Goal: Communication & Community: Answer question/provide support

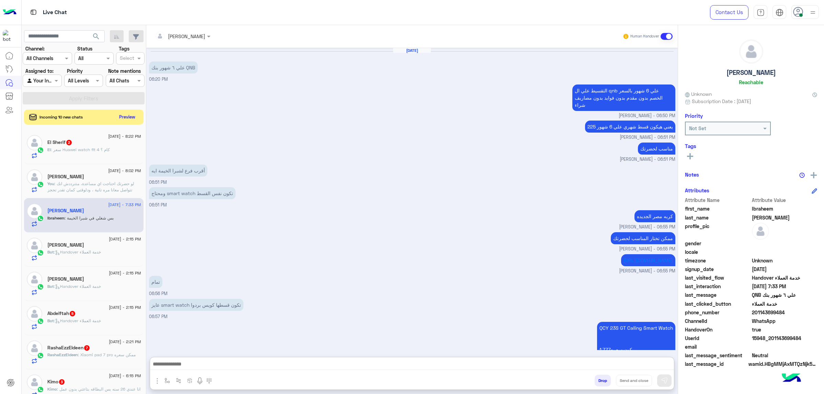
scroll to position [659, 0]
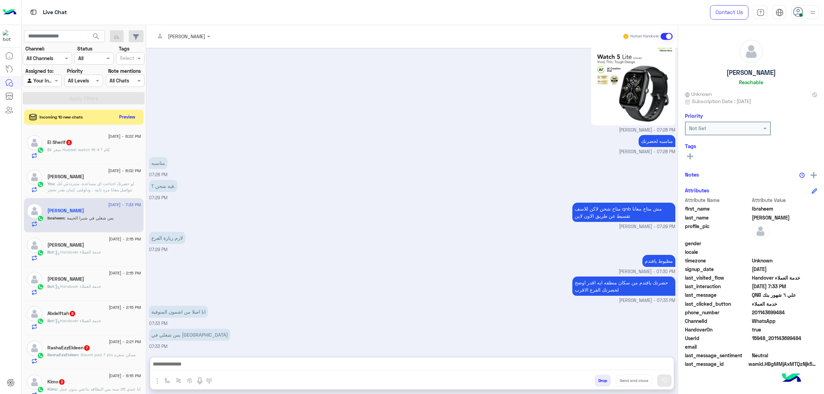
click at [201, 359] on textarea at bounding box center [412, 364] width 524 height 10
type textarea "*"
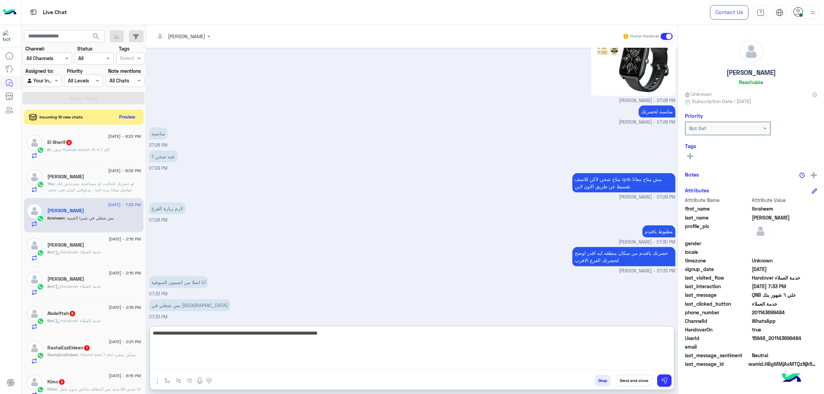
type textarea "**********"
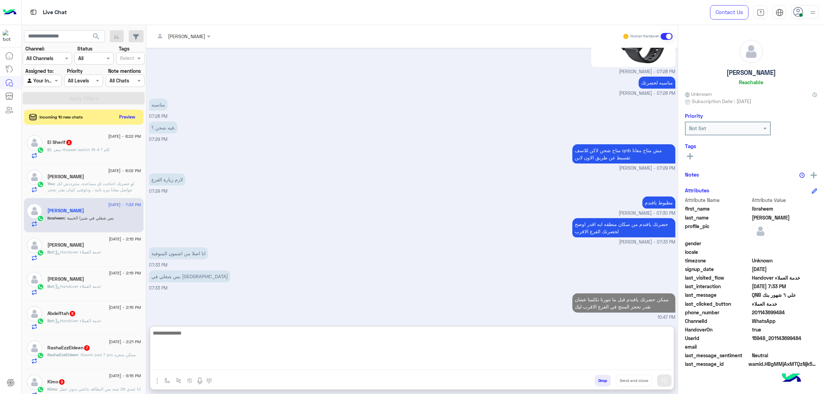
paste textarea "**********"
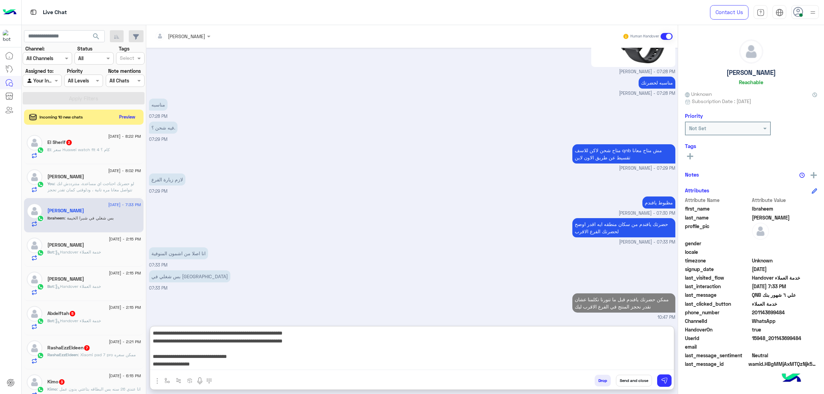
scroll to position [36, 0]
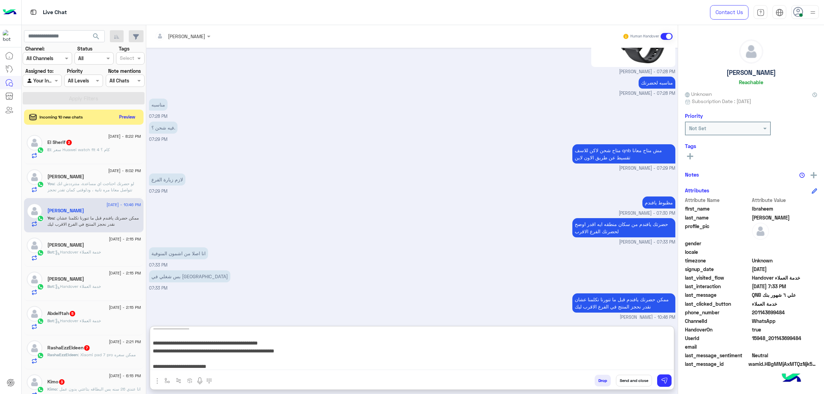
type textarea "**********"
click at [625, 381] on button "Send and close" at bounding box center [634, 380] width 36 height 12
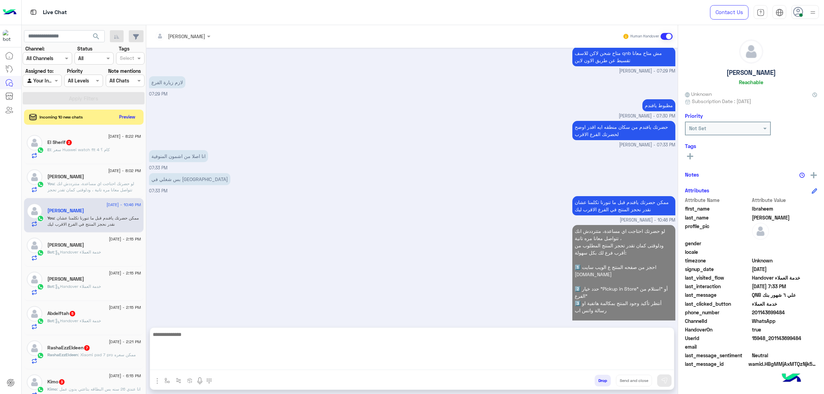
scroll to position [0, 0]
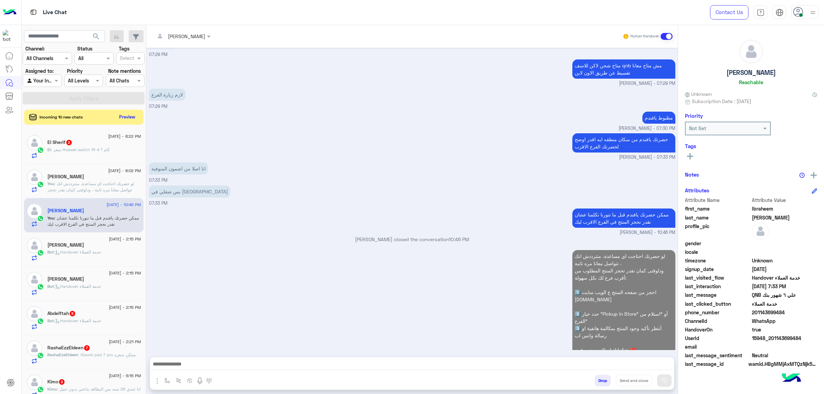
click at [763, 313] on span "201143699484" at bounding box center [784, 311] width 66 height 7
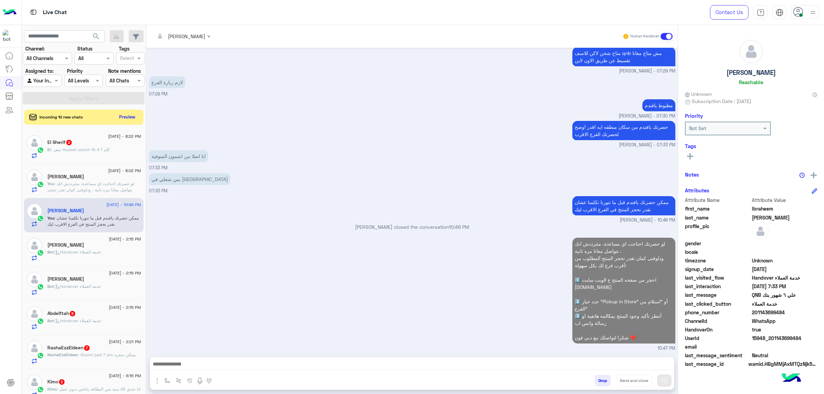
click at [763, 313] on span "201143699484" at bounding box center [784, 311] width 66 height 7
copy span "201143699484"
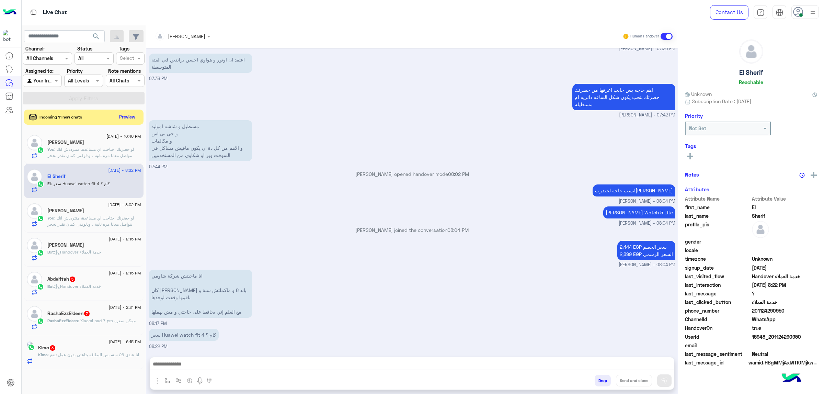
scroll to position [703, 0]
click at [81, 153] on span ": لو حضرتك احتاجت اي مساعدة، متترددش انك تتواصل معانا مره تانية ، ودلوقتى كمان …" at bounding box center [93, 171] width 93 height 48
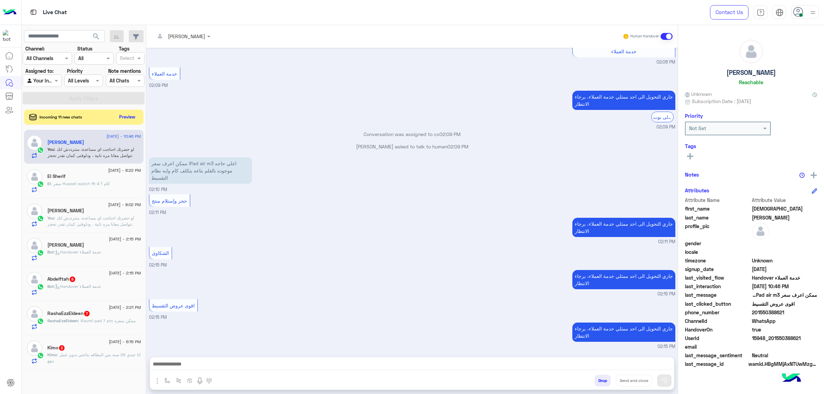
drag, startPoint x: 256, startPoint y: 363, endPoint x: 310, endPoint y: 294, distance: 88.3
click at [256, 364] on textarea at bounding box center [411, 364] width 523 height 10
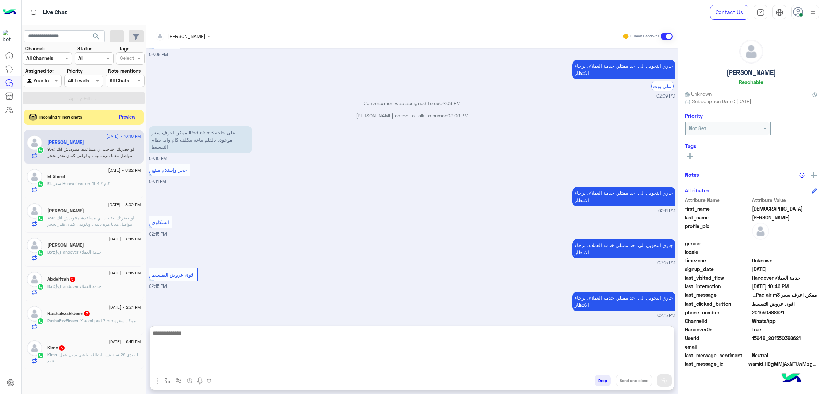
scroll to position [350, 0]
click at [87, 184] on span ": سعر Huawei watch fit 4 كام ؟" at bounding box center [80, 183] width 59 height 5
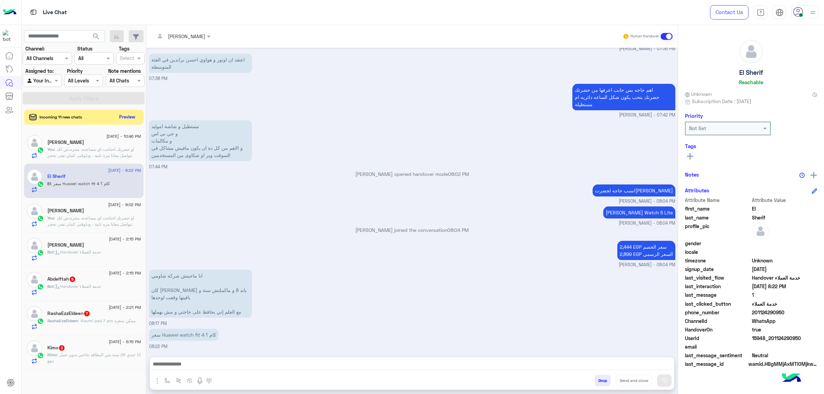
click at [232, 364] on textarea at bounding box center [411, 364] width 523 height 10
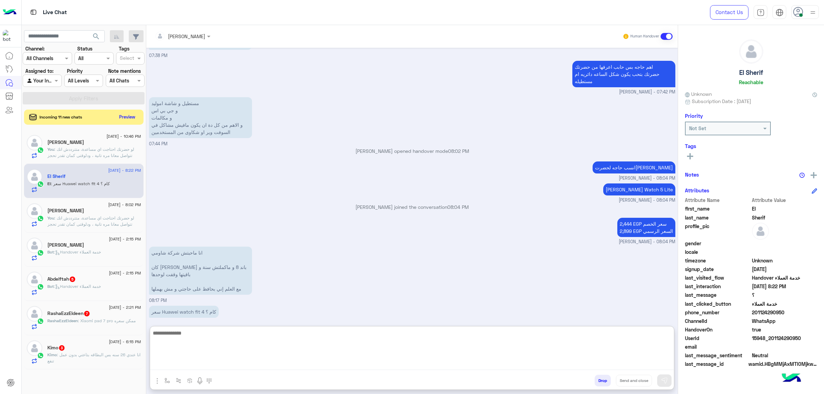
scroll to position [734, 0]
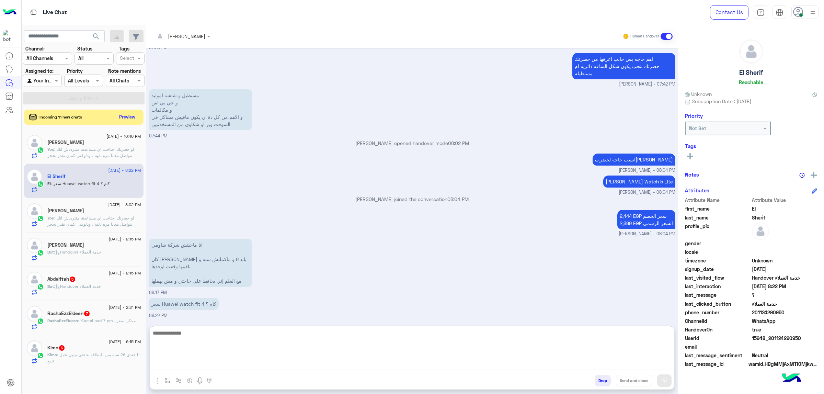
click at [237, 345] on textarea at bounding box center [411, 348] width 523 height 41
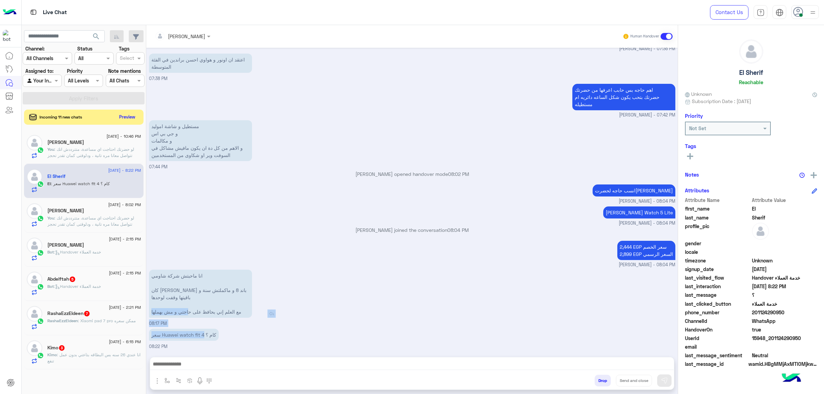
scroll to position [703, 0]
drag, startPoint x: 204, startPoint y: 303, endPoint x: 163, endPoint y: 334, distance: 51.7
click at [163, 334] on p "سعر Huawei watch fit 4 كام ؟" at bounding box center [184, 334] width 70 height 12
copy p "Huawei watch fit 4"
click at [234, 368] on textarea at bounding box center [411, 364] width 523 height 10
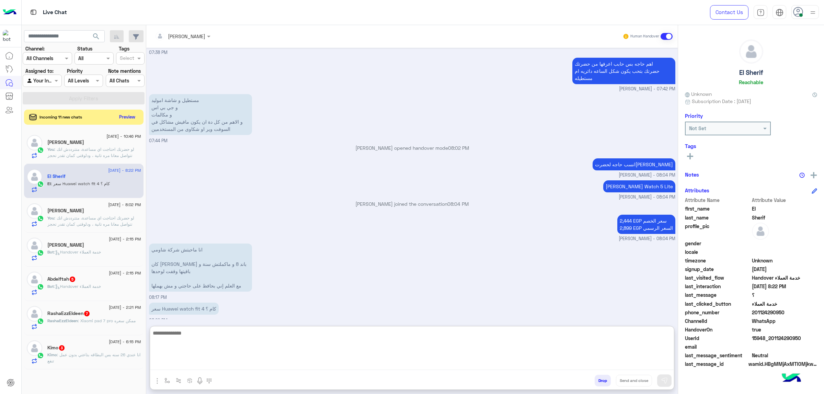
paste textarea "**********"
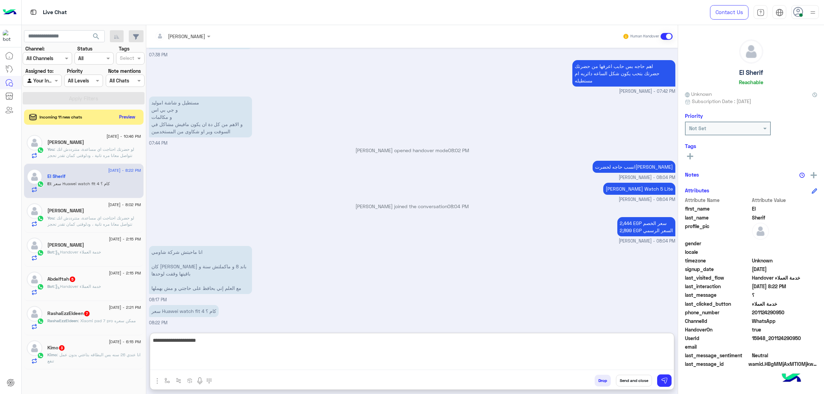
paste textarea "**********"
type textarea "**********"
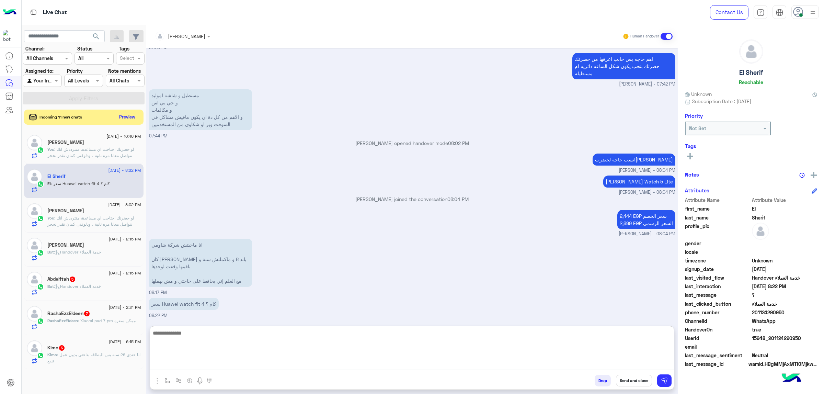
scroll to position [806, 0]
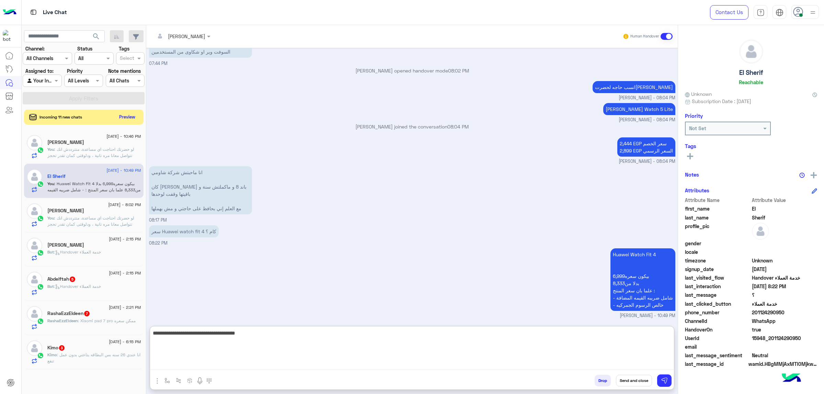
type textarea "**********"
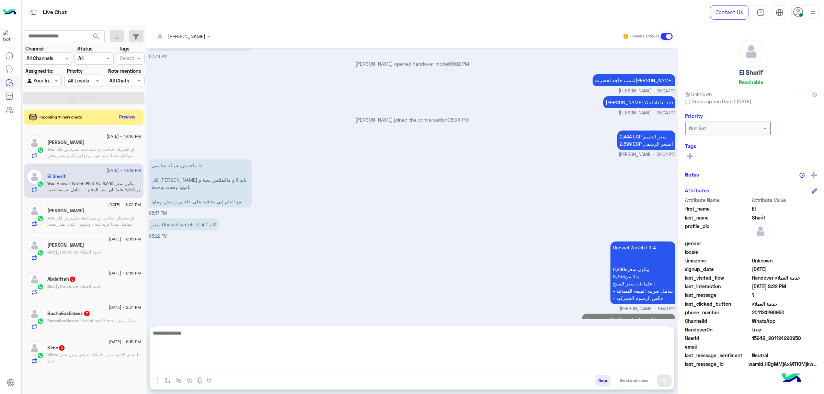
scroll to position [828, 0]
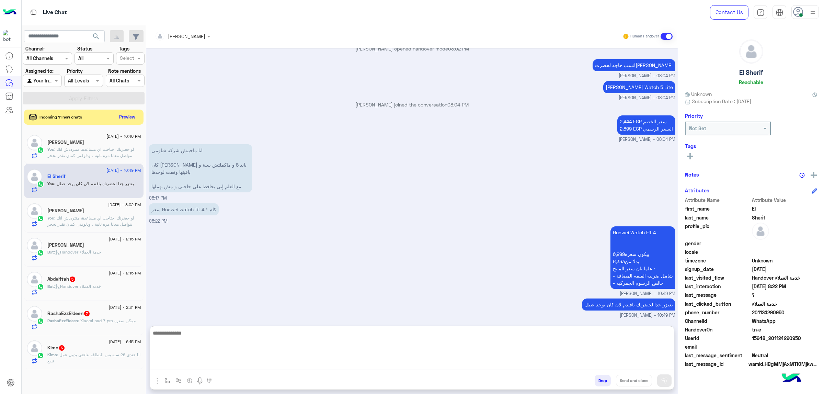
click at [82, 211] on h5 "[PERSON_NAME]" at bounding box center [65, 211] width 37 height 6
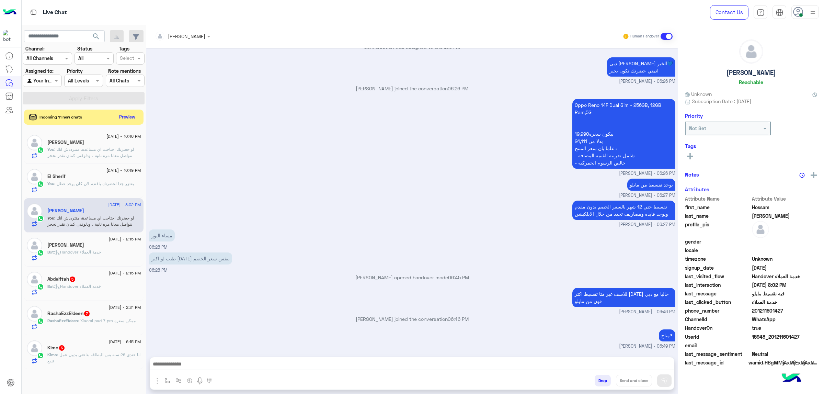
click at [246, 360] on textarea at bounding box center [411, 364] width 523 height 10
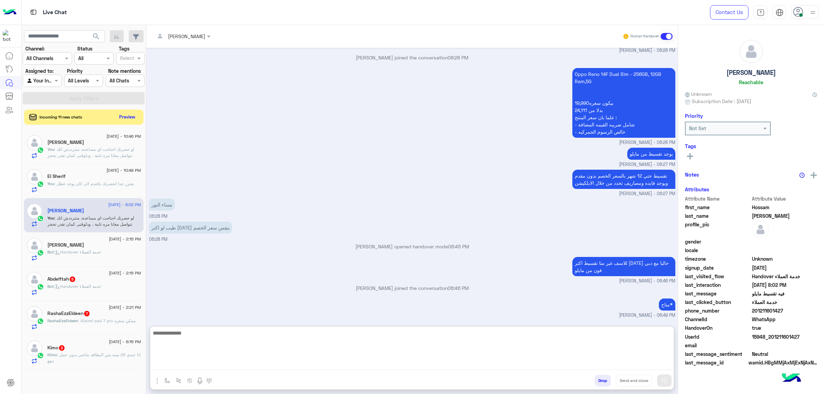
scroll to position [946, 0]
paste textarea "**********"
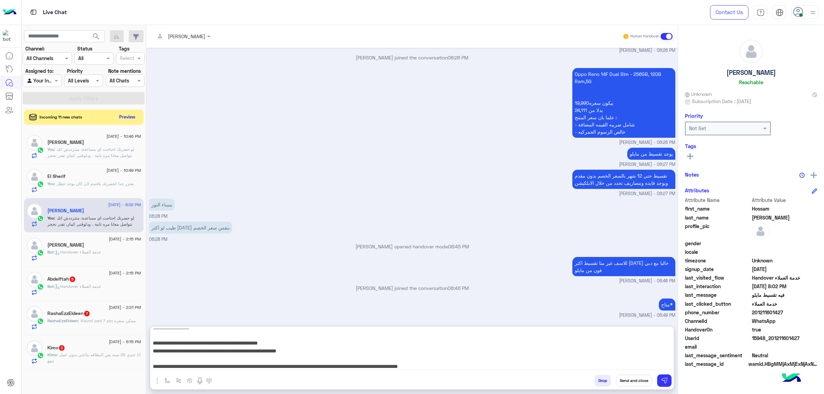
type textarea "**********"
click at [628, 381] on button "Send and close" at bounding box center [634, 380] width 36 height 12
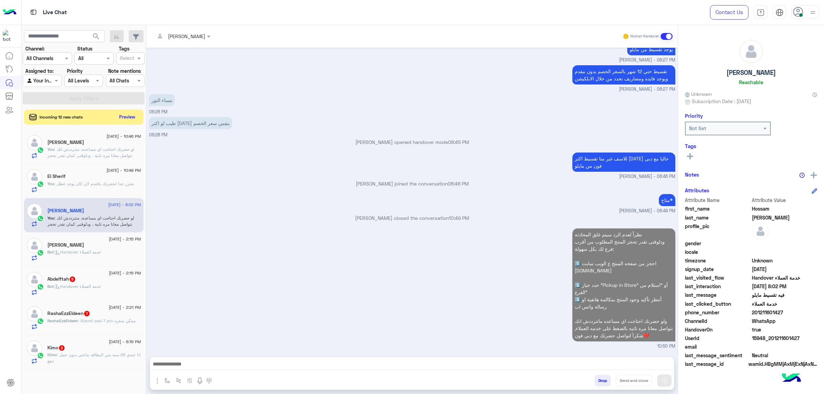
scroll to position [1051, 0]
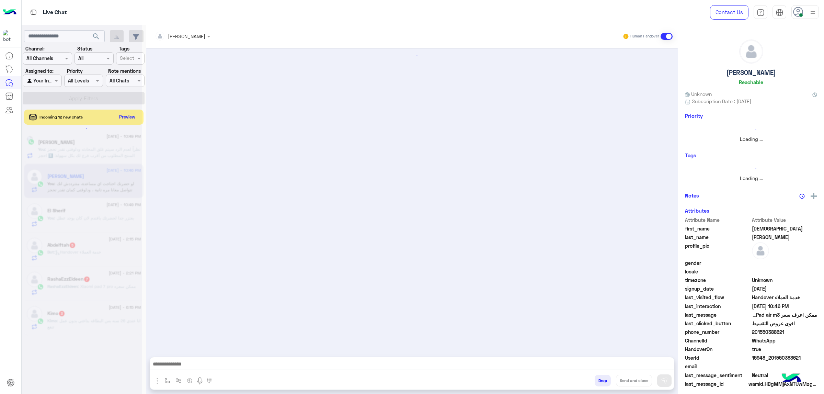
scroll to position [319, 0]
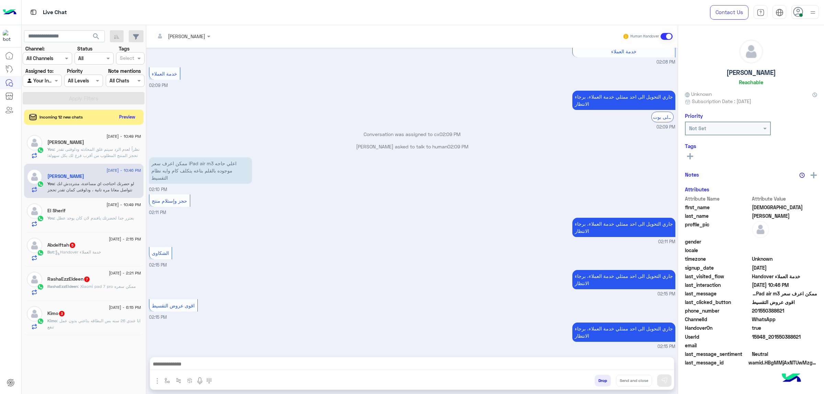
click at [101, 218] on span ": بعتزر جدا لحضرتك يافندم لان كان يوجد عطل" at bounding box center [94, 217] width 80 height 5
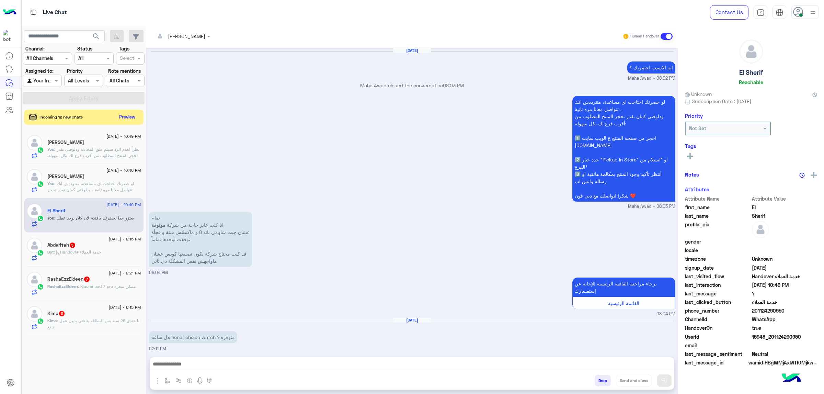
scroll to position [746, 0]
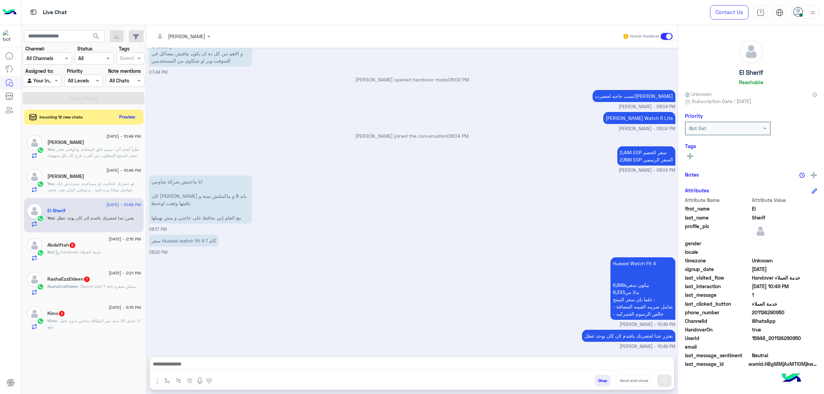
click at [120, 173] on span "[DATE] - 10:46 PM" at bounding box center [123, 170] width 34 height 6
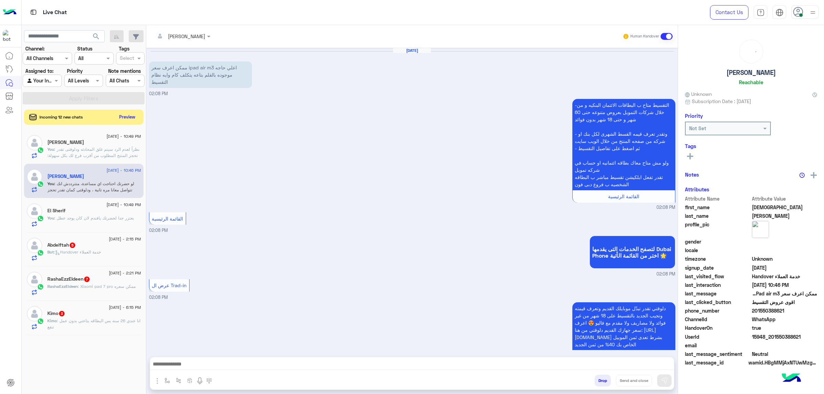
scroll to position [319, 0]
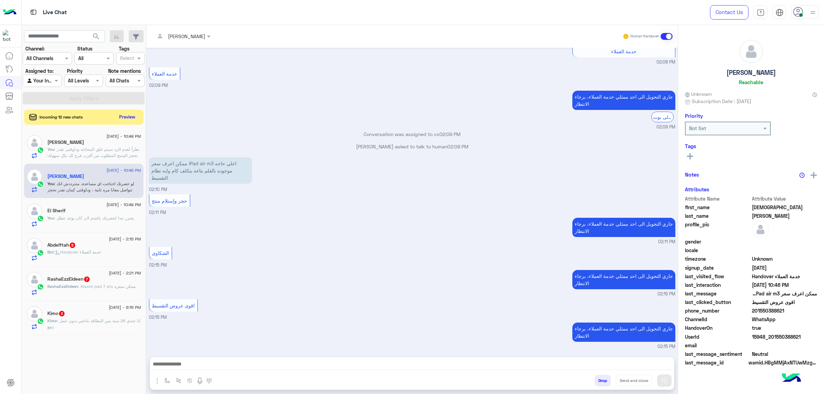
click at [99, 141] on div "[PERSON_NAME]" at bounding box center [94, 142] width 94 height 7
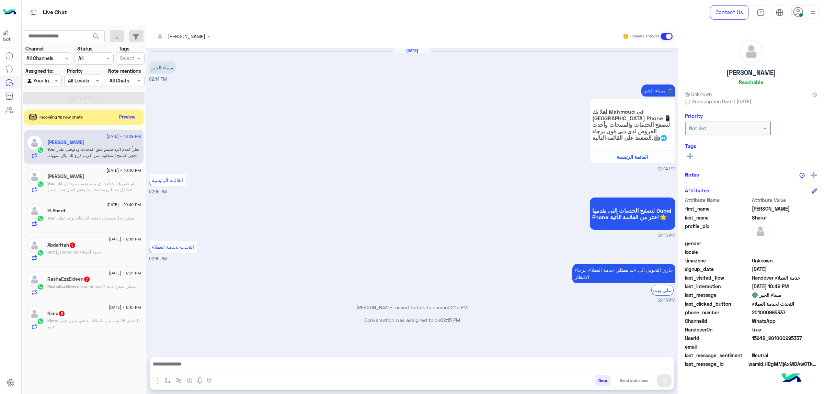
click at [106, 207] on span "[DATE] - 10:49 PM" at bounding box center [123, 204] width 34 height 6
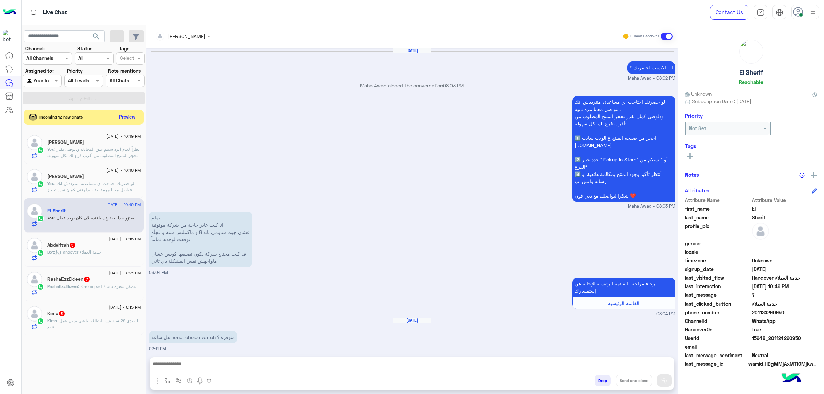
scroll to position [746, 0]
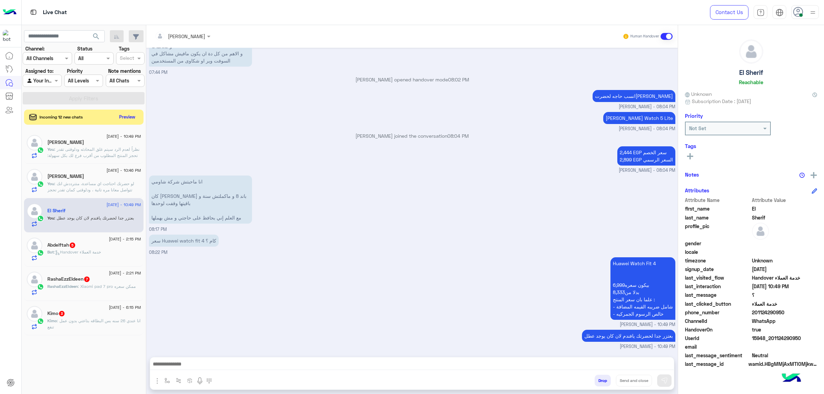
click at [252, 361] on textarea at bounding box center [411, 364] width 523 height 10
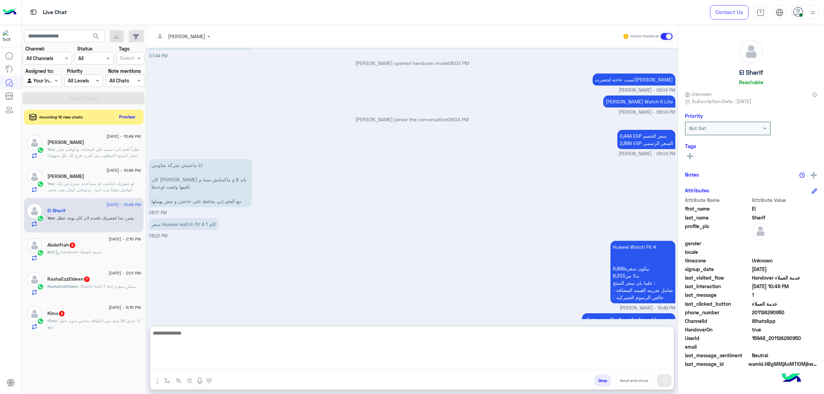
scroll to position [777, 0]
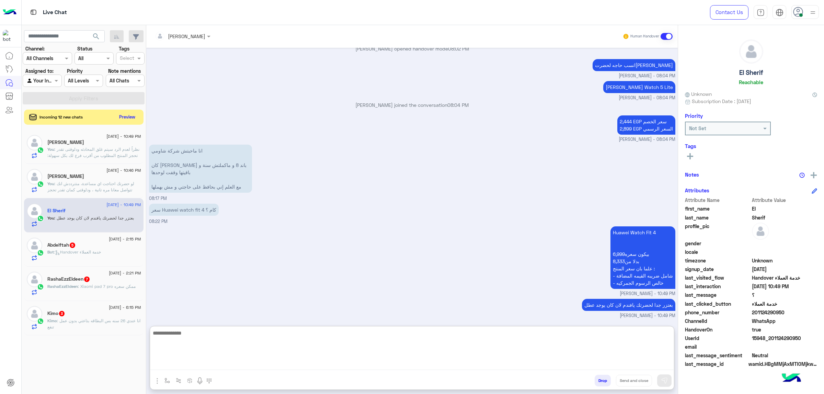
paste textarea "**********"
type textarea "**********"
click at [642, 382] on button "Send and close" at bounding box center [634, 380] width 36 height 12
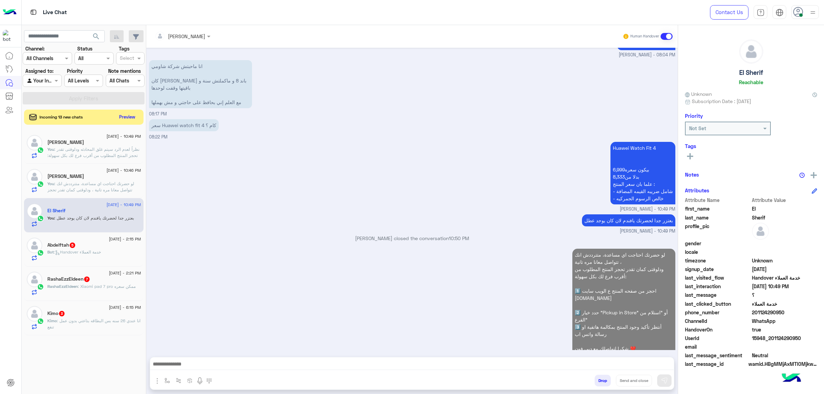
scroll to position [874, 0]
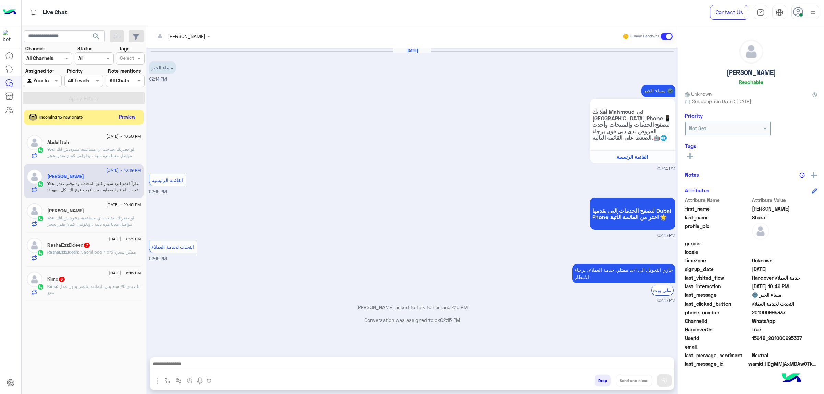
click at [75, 147] on div "Abdelftah" at bounding box center [94, 142] width 94 height 7
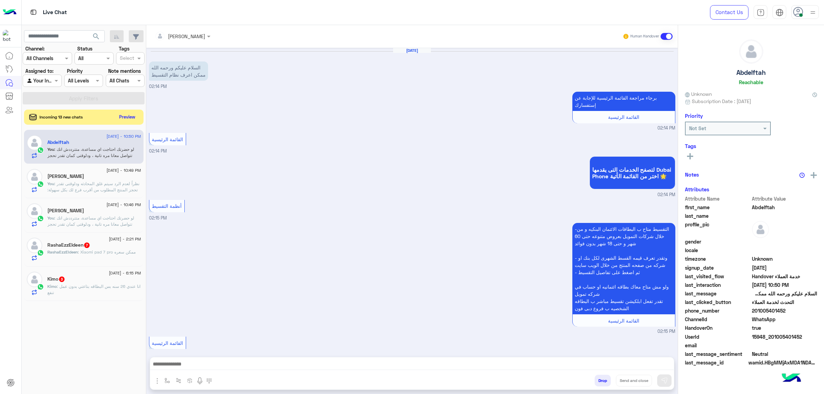
scroll to position [155, 0]
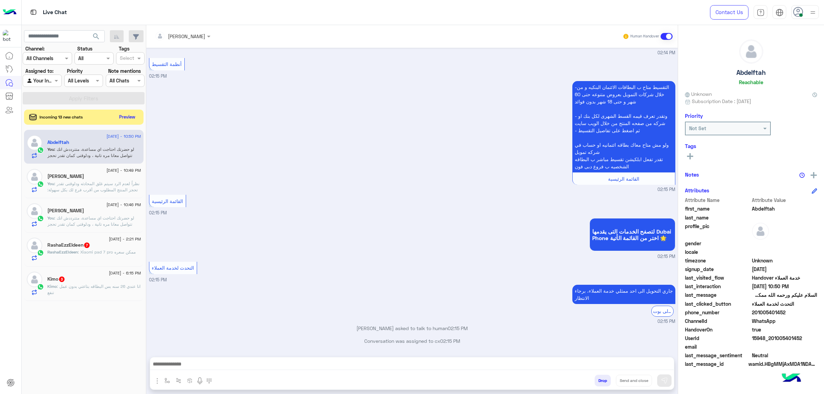
click at [88, 219] on span ": لو حضرتك احتاجت اي مساعدة، متترددش انك تتواصل معانا مره تانية ، ودلوقتى كمان …" at bounding box center [93, 239] width 93 height 48
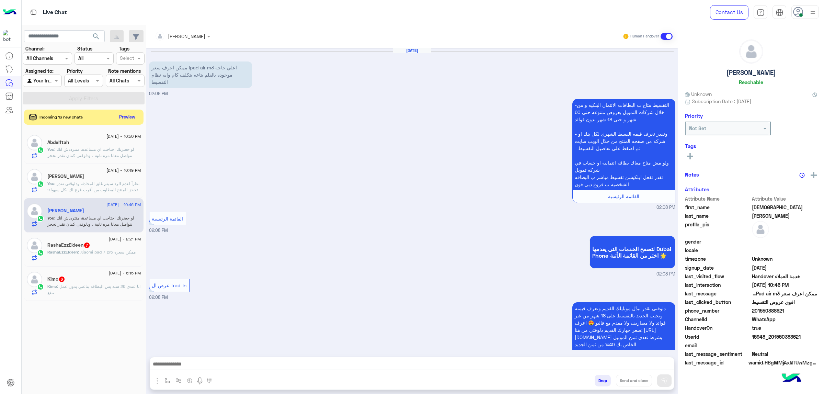
scroll to position [319, 0]
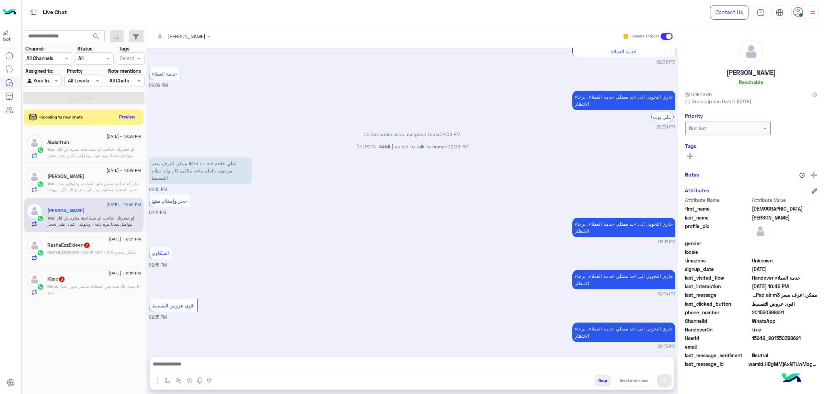
click at [803, 7] on icon at bounding box center [798, 12] width 10 height 10
click at [787, 99] on label "Offline" at bounding box center [775, 97] width 75 height 12
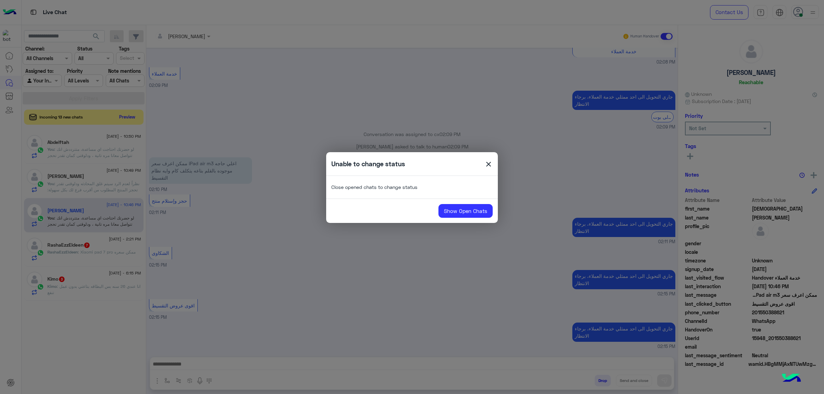
click at [489, 168] on span "close" at bounding box center [488, 165] width 8 height 10
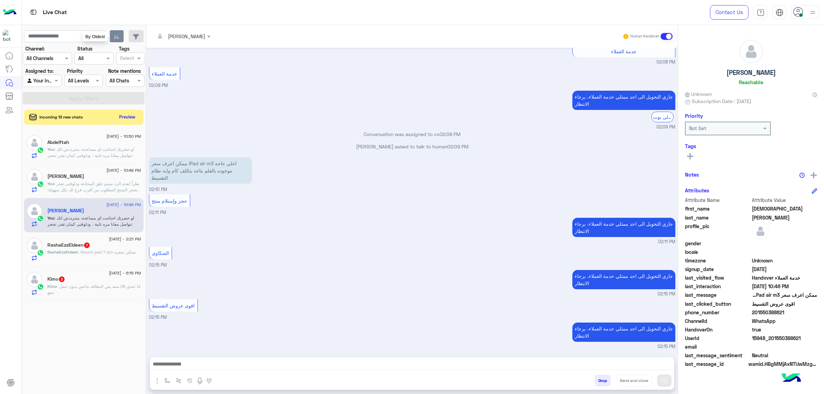
click at [112, 35] on button "button" at bounding box center [117, 36] width 14 height 12
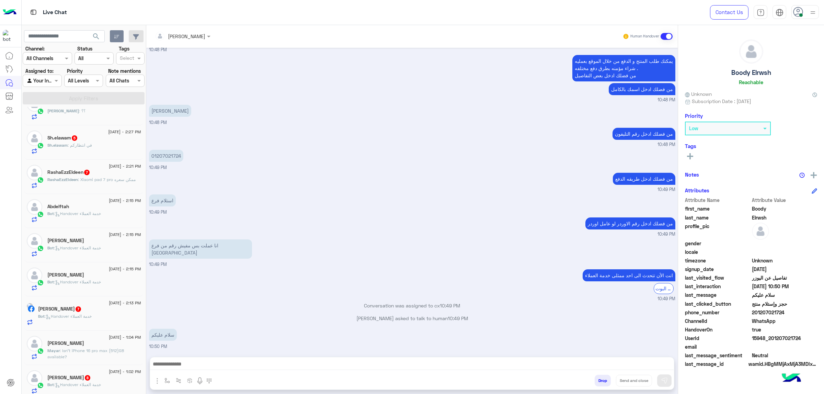
scroll to position [406, 0]
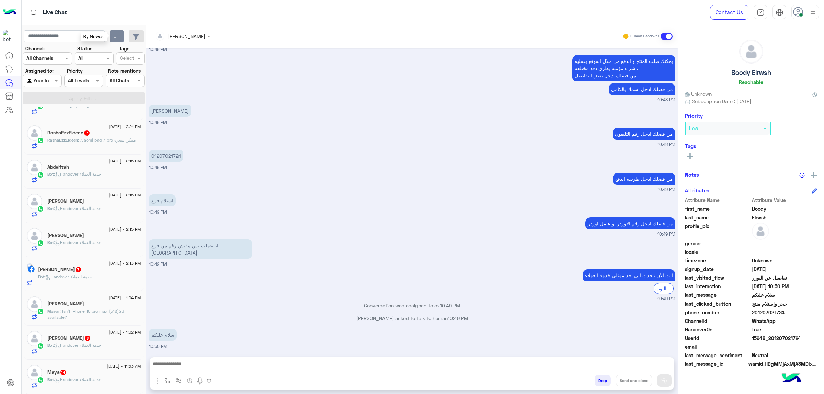
click at [119, 37] on button "button" at bounding box center [117, 36] width 14 height 12
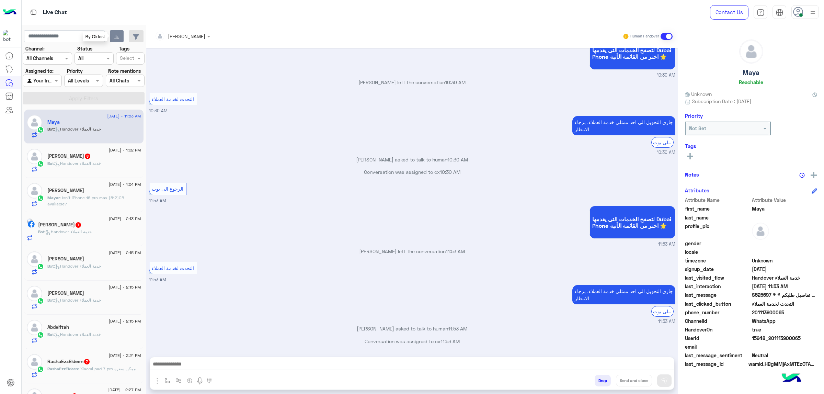
click at [110, 30] on button "button" at bounding box center [117, 36] width 14 height 12
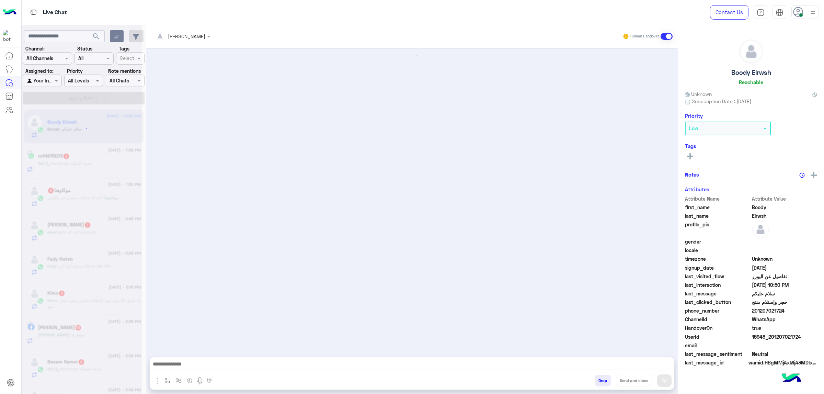
scroll to position [858, 0]
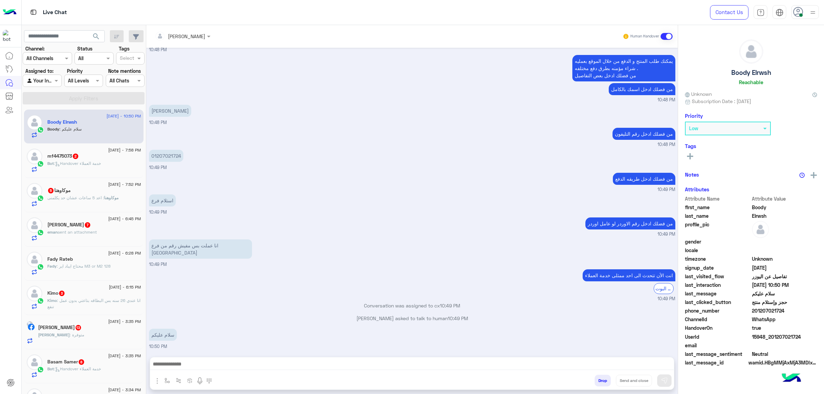
click at [85, 162] on span ": Handover خدمة العملاء" at bounding box center [77, 163] width 47 height 5
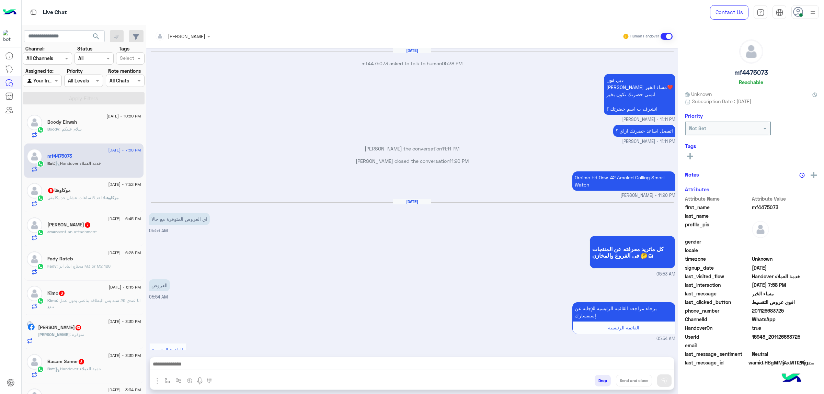
scroll to position [742, 0]
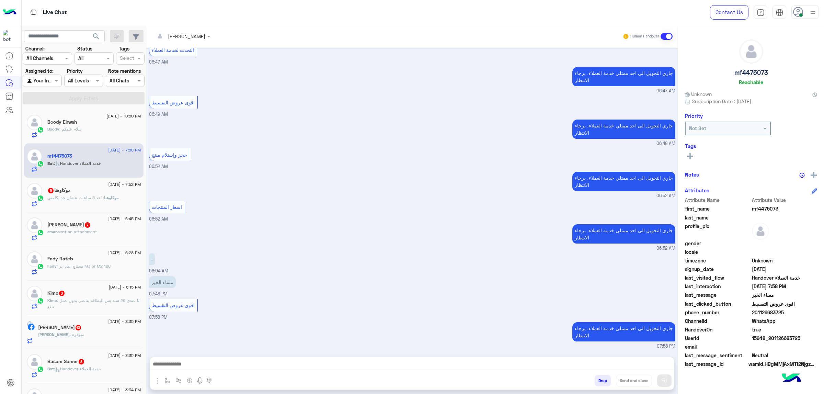
click at [82, 198] on span ": اعد 5 ساعات عشان حد يكلمنى" at bounding box center [75, 197] width 57 height 5
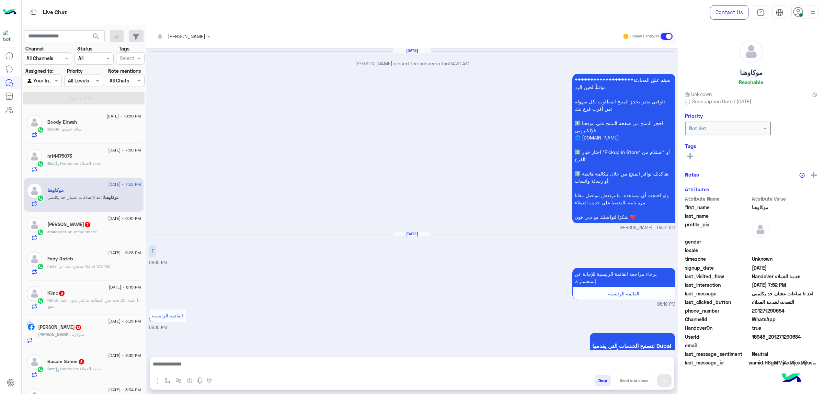
scroll to position [987, 0]
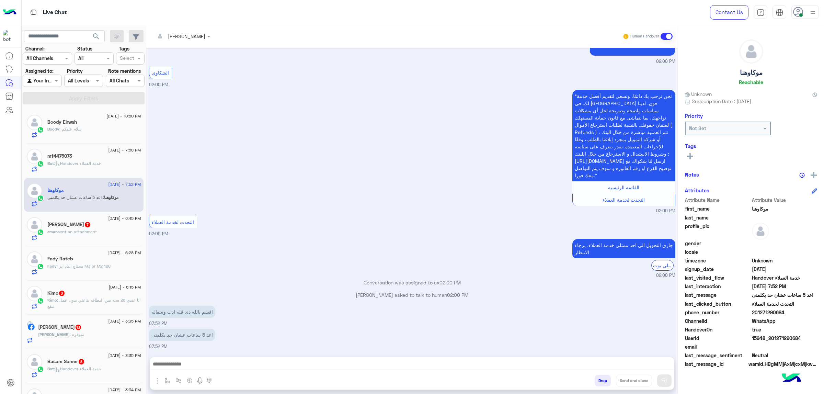
click at [89, 232] on span "sent an attachment" at bounding box center [77, 231] width 39 height 5
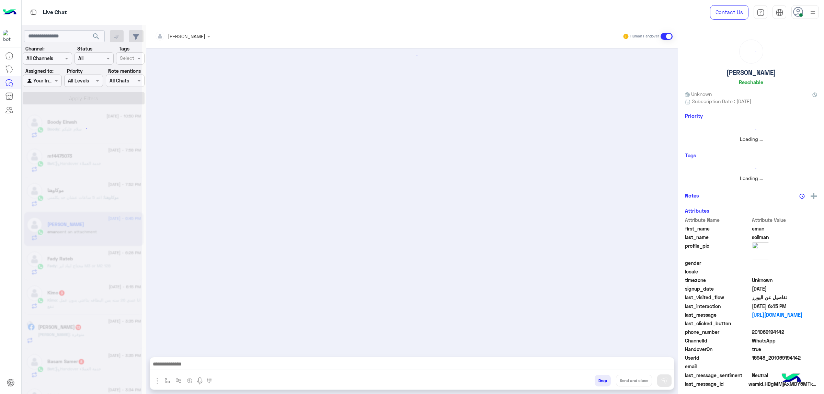
scroll to position [149, 0]
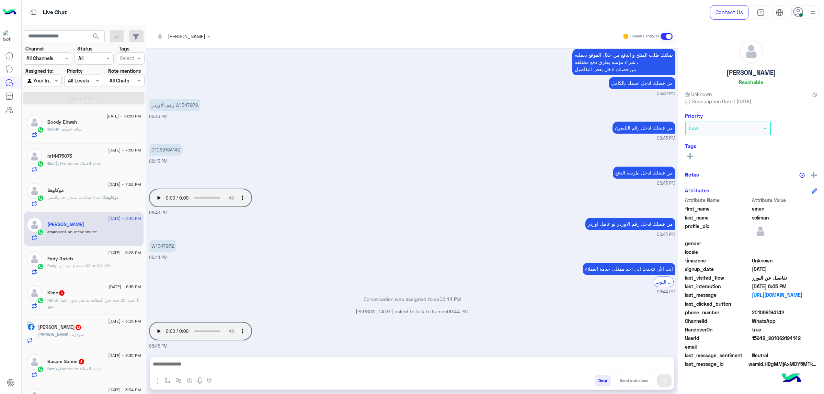
click at [86, 268] on span ": محتاج ايباد اير M3 or M2 128" at bounding box center [84, 265] width 54 height 5
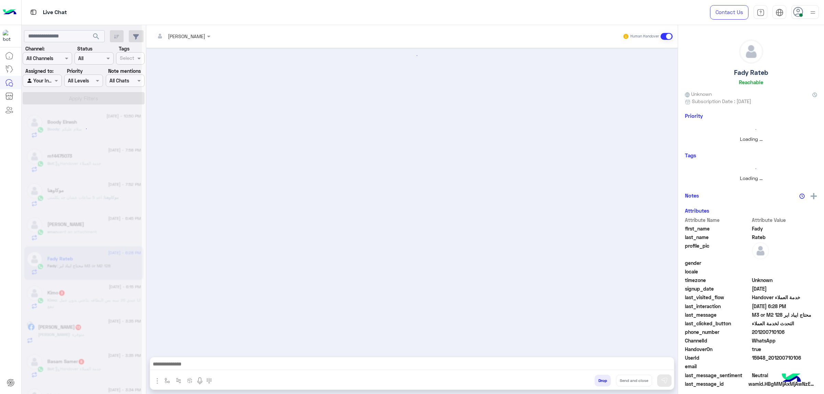
scroll to position [298, 0]
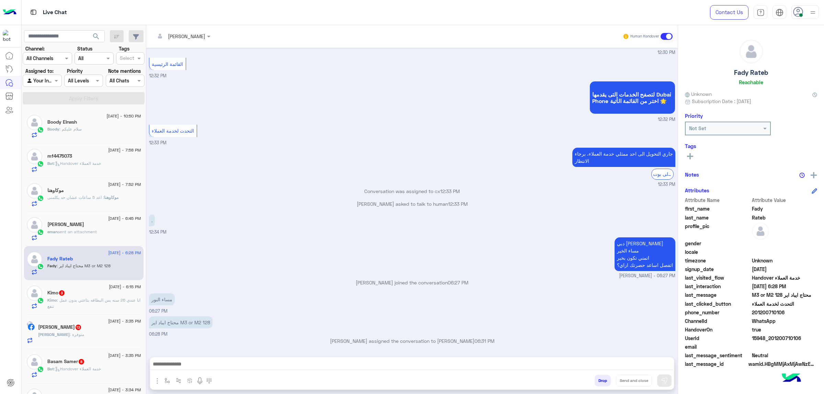
click at [205, 366] on textarea at bounding box center [411, 364] width 523 height 10
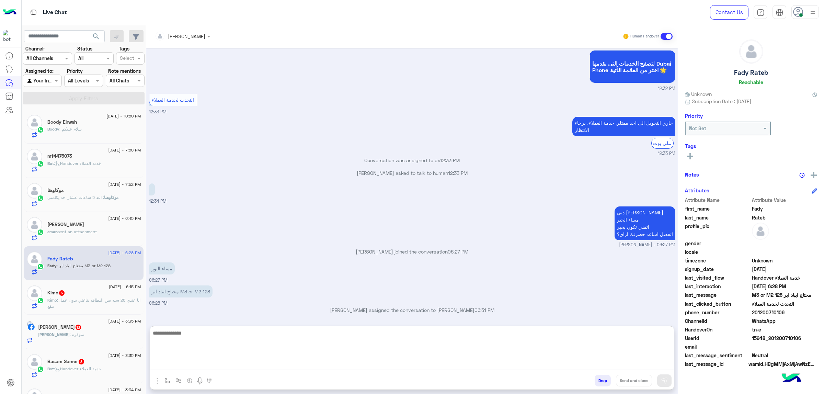
scroll to position [328, 0]
click at [90, 294] on div "Kimo 3" at bounding box center [94, 293] width 94 height 7
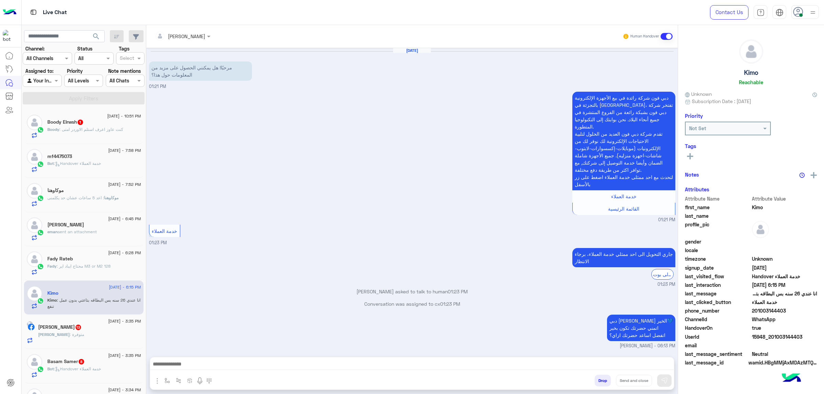
scroll to position [81, 0]
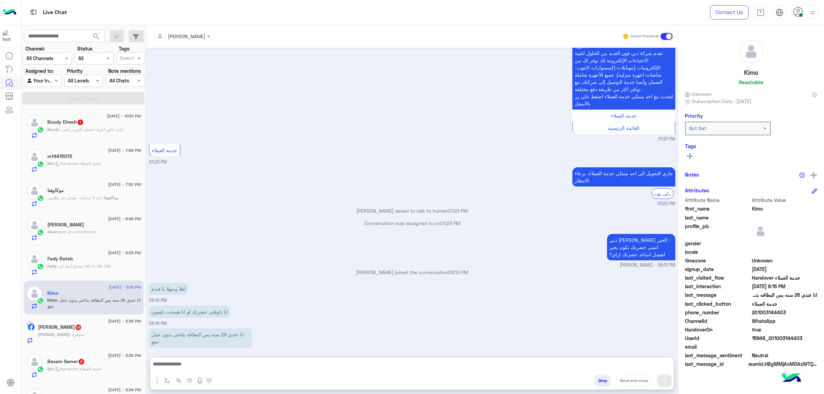
click at [213, 361] on textarea at bounding box center [411, 364] width 523 height 10
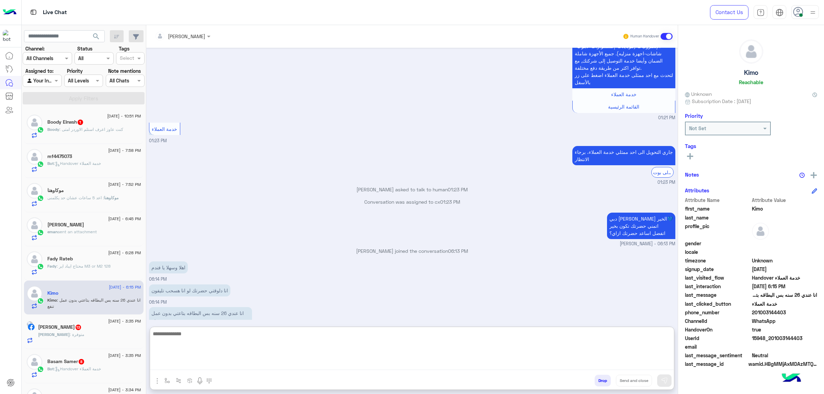
scroll to position [0, 0]
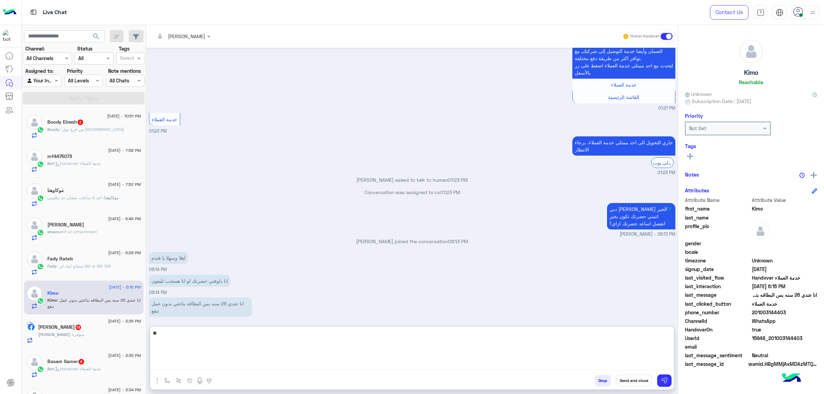
type textarea "*"
type textarea "**********"
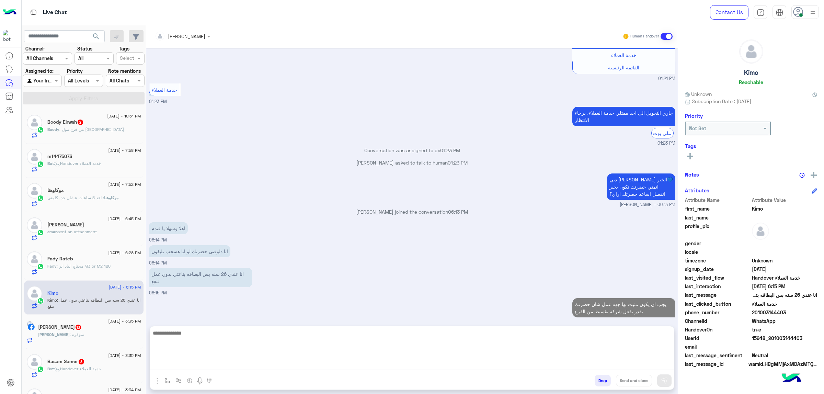
click at [94, 123] on div "Boody Elrwsh 2" at bounding box center [94, 122] width 94 height 7
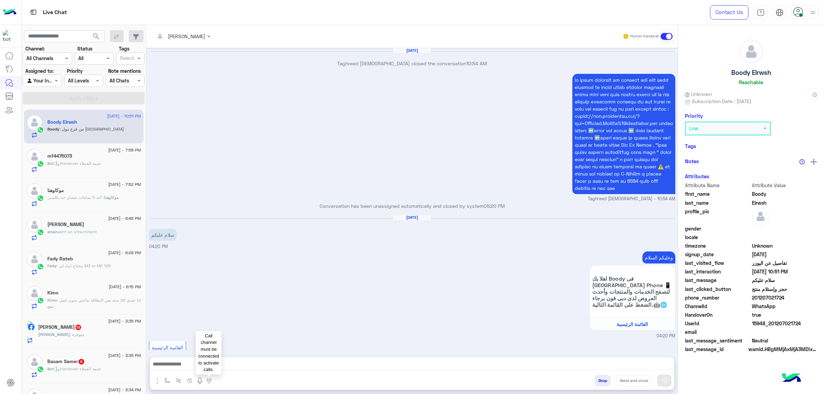
scroll to position [856, 0]
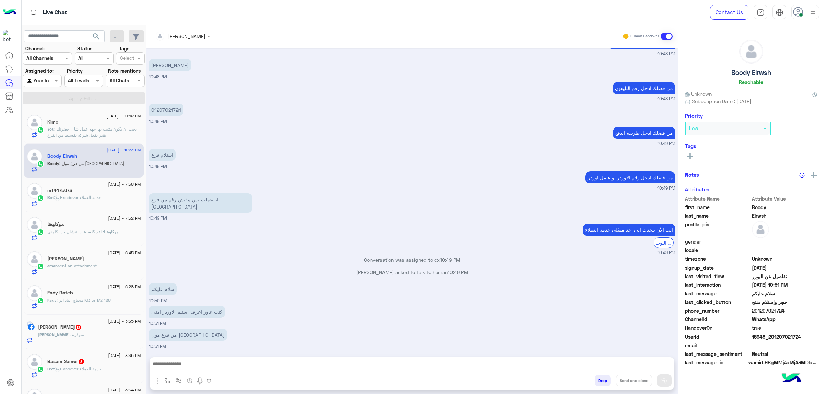
click at [210, 360] on textarea at bounding box center [411, 364] width 523 height 10
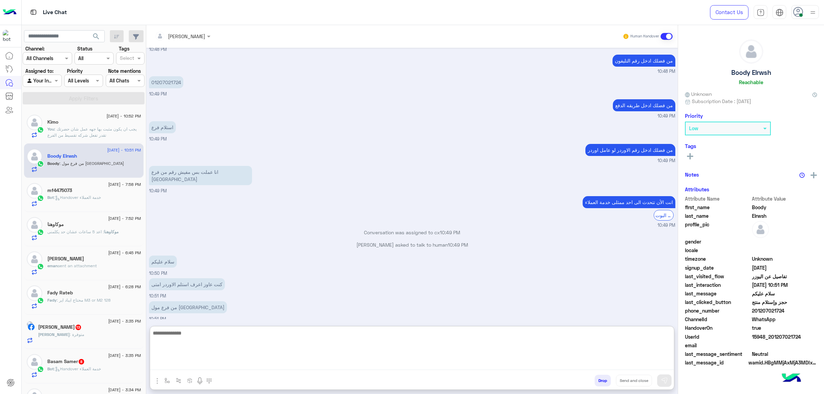
scroll to position [887, 0]
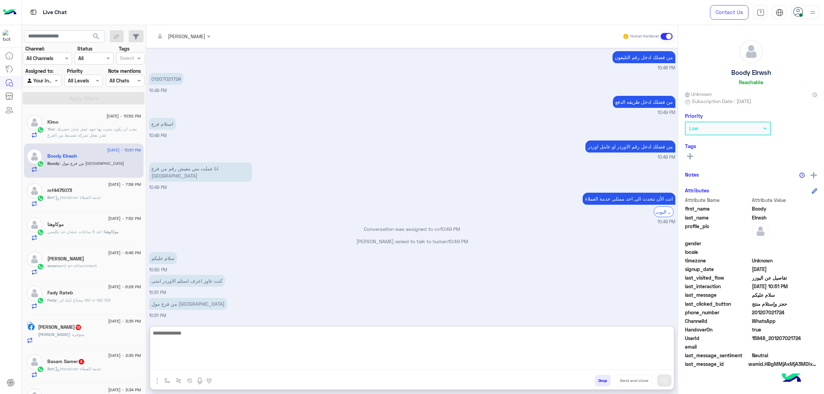
click at [76, 187] on div "[DATE] - 7:58 PM" at bounding box center [94, 185] width 94 height 4
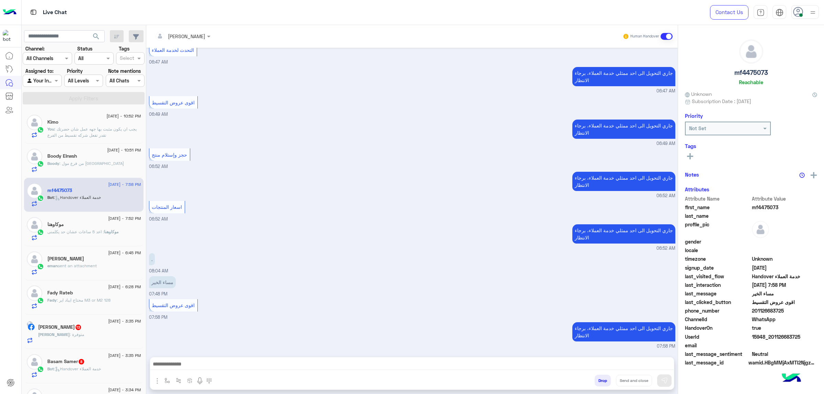
click at [95, 230] on p "موكاوهنا : اعد 5 ساعات عشان حد يكلمنى" at bounding box center [82, 232] width 71 height 6
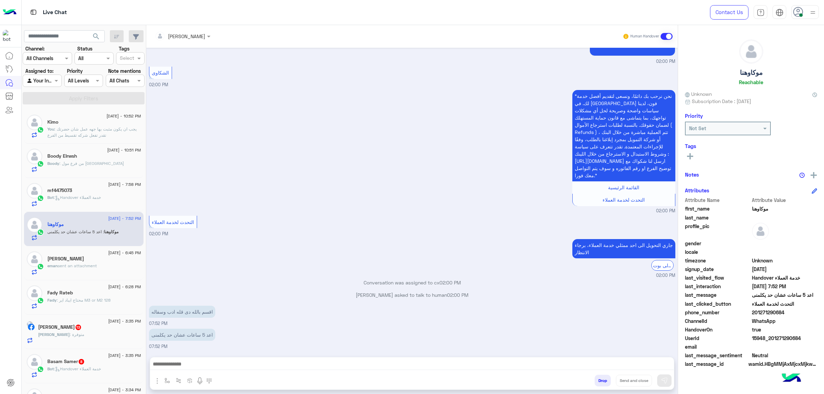
click at [92, 267] on span "sent an attachment" at bounding box center [77, 265] width 39 height 5
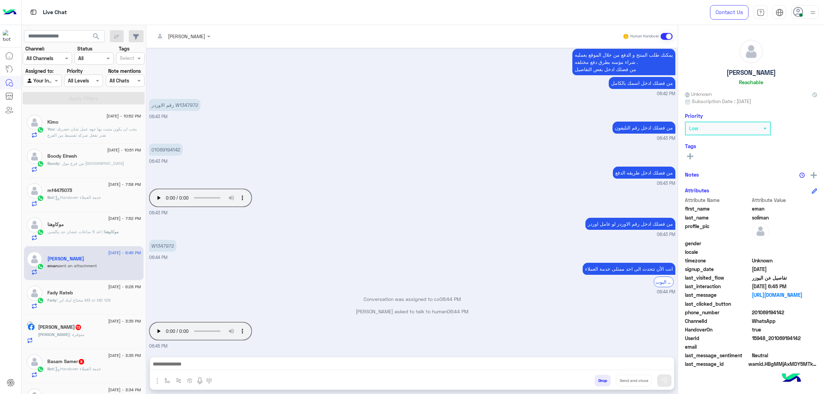
click at [100, 296] on div "Fady Rateb" at bounding box center [94, 293] width 94 height 7
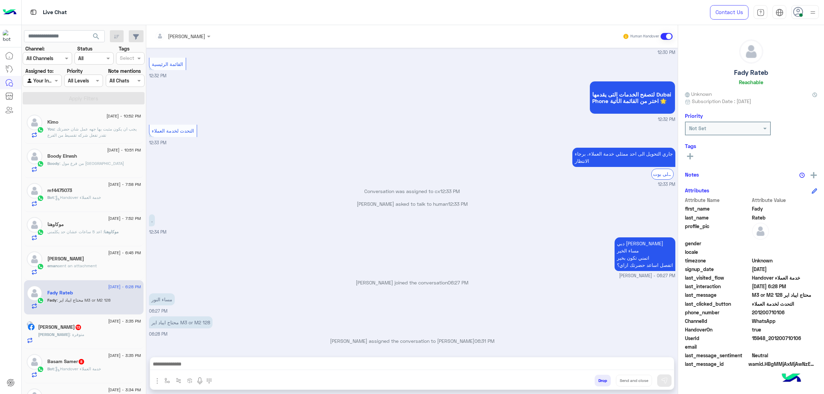
click at [205, 363] on textarea at bounding box center [411, 364] width 523 height 10
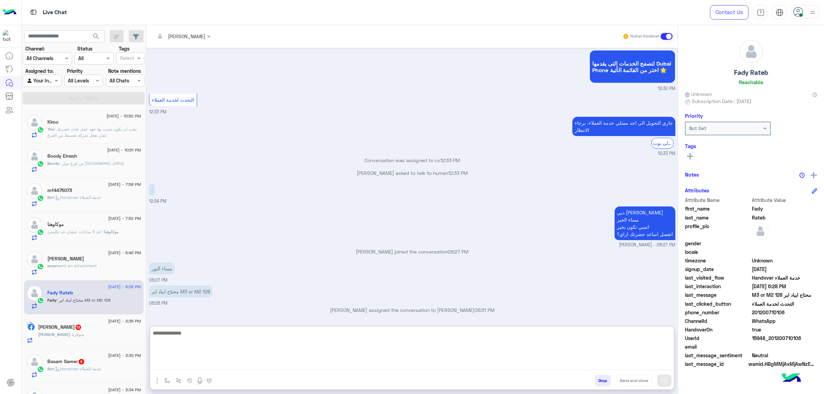
click at [226, 345] on textarea at bounding box center [411, 348] width 523 height 41
paste textarea "**********"
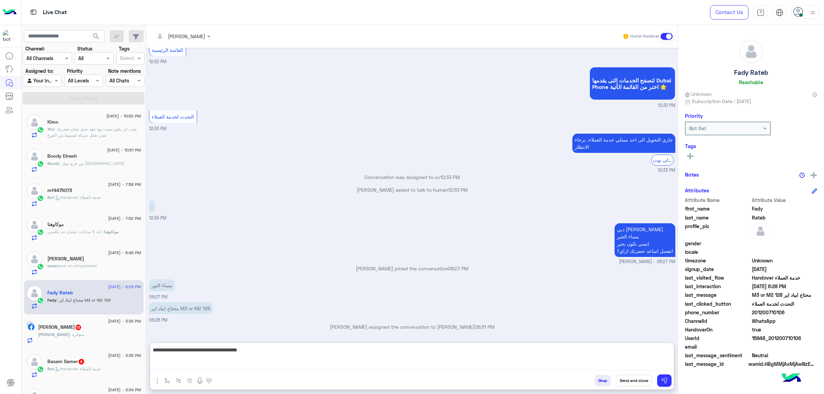
paste textarea "**********"
type textarea "**********"
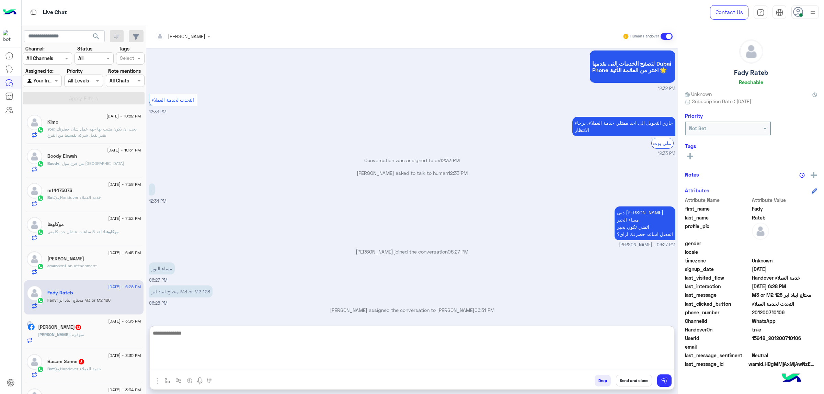
scroll to position [401, 0]
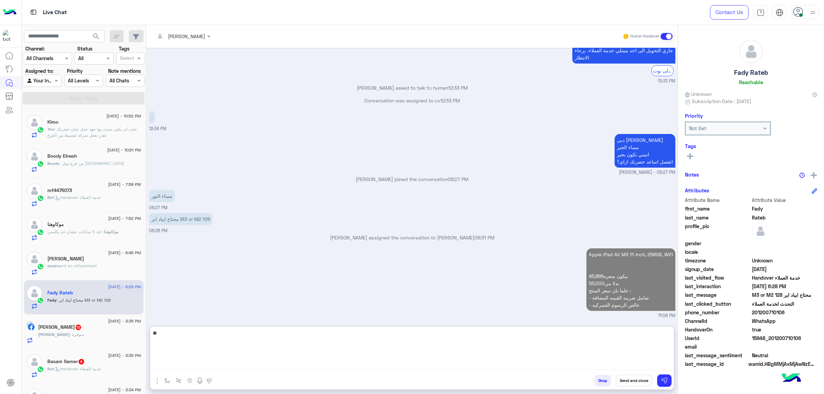
type textarea "*"
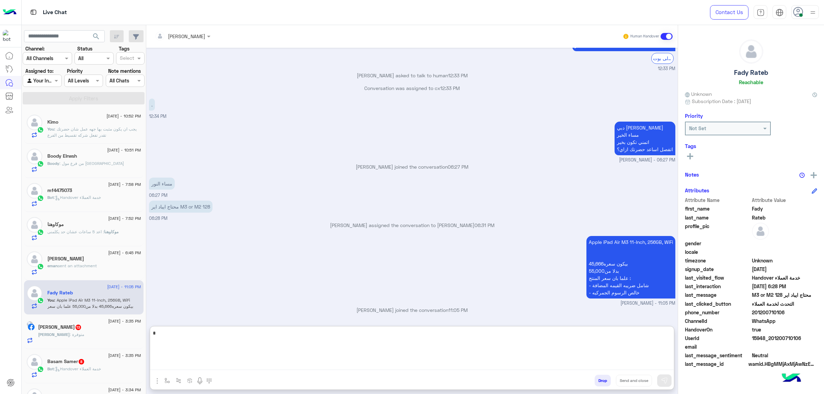
scroll to position [413, 0]
type textarea "**********"
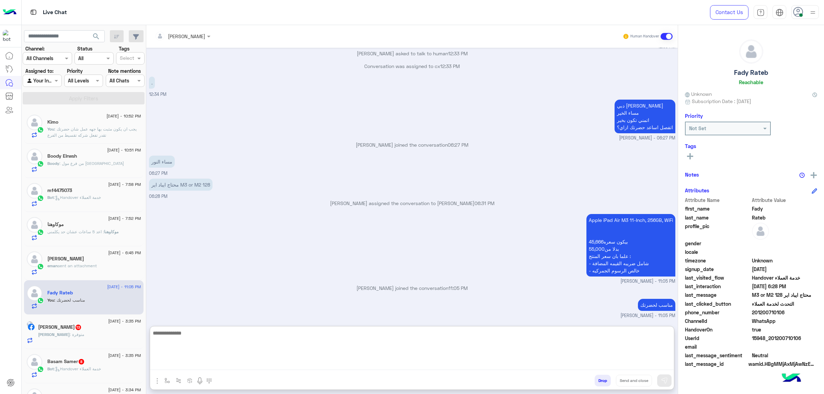
scroll to position [435, 0]
click at [311, 357] on textarea at bounding box center [411, 348] width 523 height 41
click at [770, 313] on span "201200710106" at bounding box center [784, 311] width 66 height 7
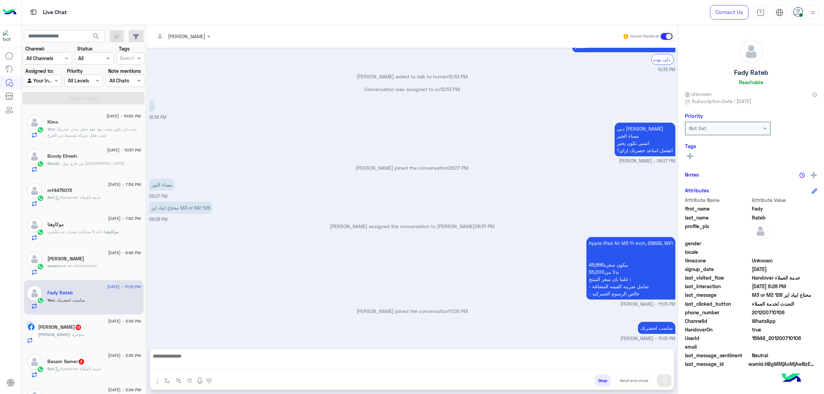
scroll to position [404, 0]
click at [771, 312] on span "201200710106" at bounding box center [784, 311] width 66 height 7
copy span "201200710106"
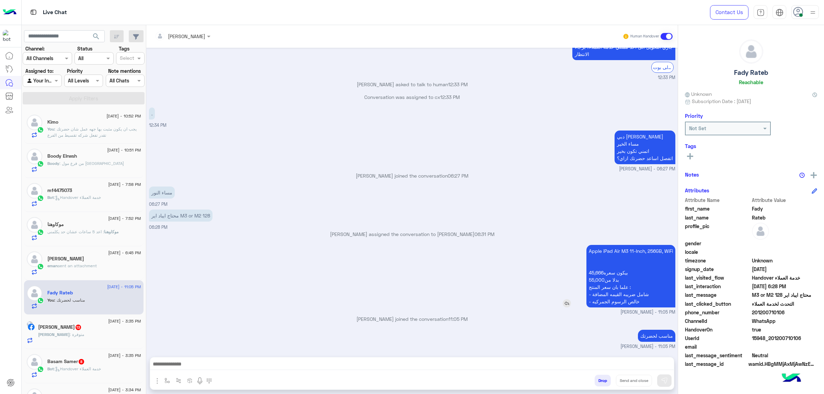
click at [620, 249] on p "Apple iPad Air M3 11-Inch, 256GB, WiFi بيكون سعره45,666 بدلا من55,000 علما بان …" at bounding box center [630, 276] width 89 height 62
copy p "Apple iPad Air M3 11-Inch, 256GB, WiFi"
click at [754, 69] on h5 "Fady Rateb" at bounding box center [751, 73] width 34 height 8
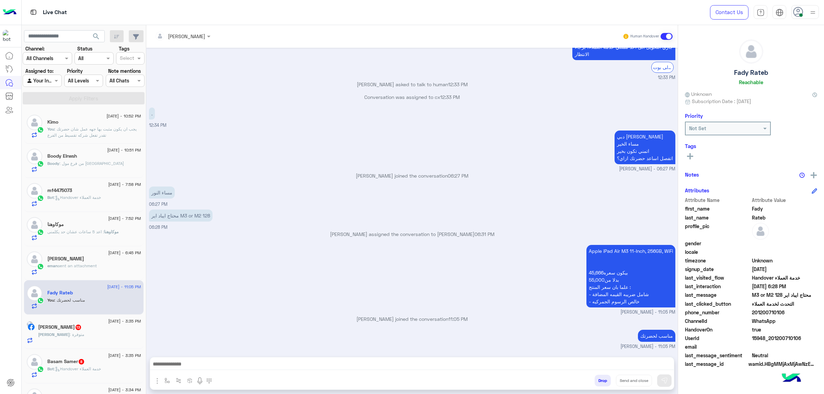
click at [754, 69] on h5 "Fady Rateb" at bounding box center [751, 73] width 34 height 8
copy h5 "Fady Rateb"
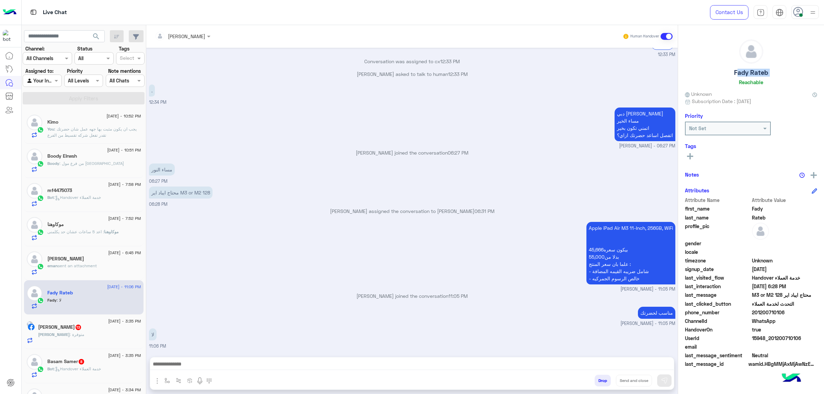
scroll to position [427, 0]
click at [212, 369] on textarea at bounding box center [411, 364] width 523 height 10
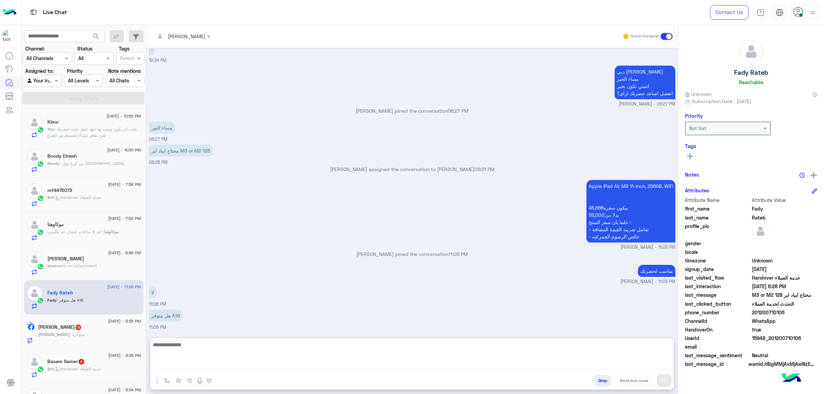
drag, startPoint x: 265, startPoint y: 365, endPoint x: 264, endPoint y: 358, distance: 7.2
click at [264, 365] on textarea at bounding box center [411, 355] width 523 height 30
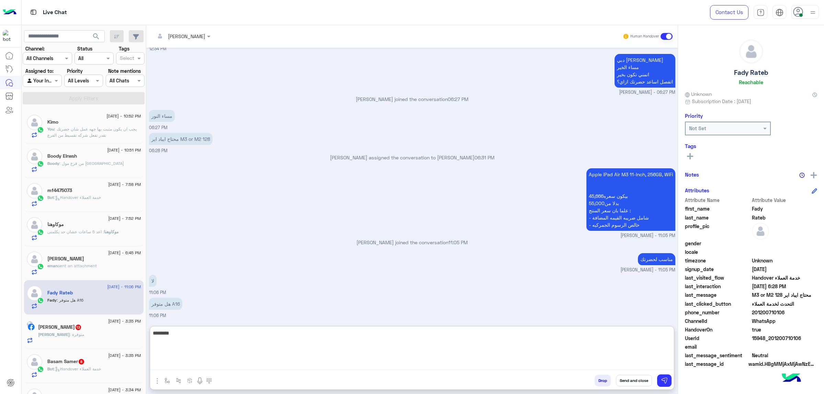
type textarea "********"
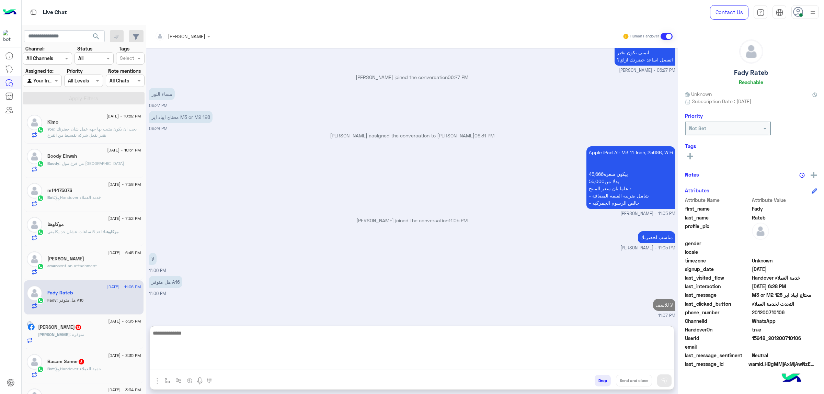
scroll to position [502, 0]
type textarea "**********"
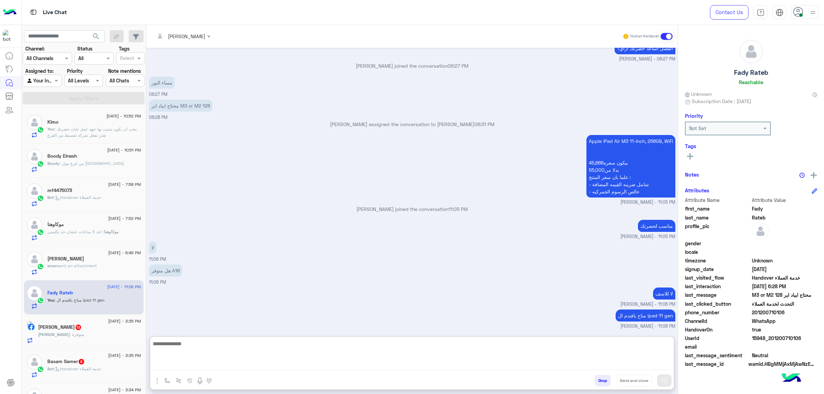
scroll to position [524, 0]
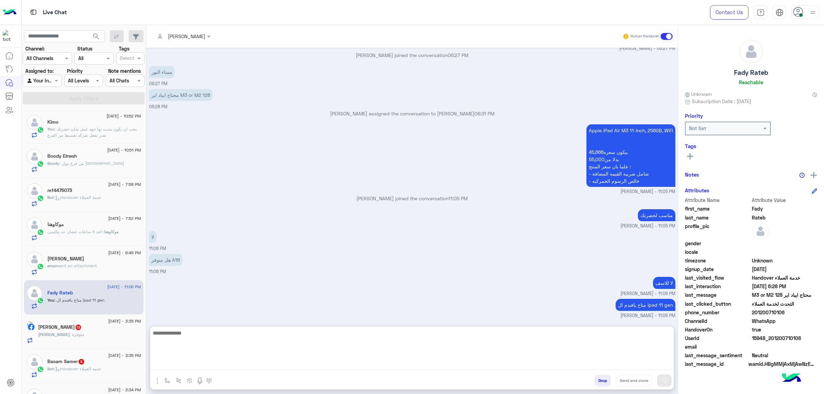
click at [487, 356] on textarea at bounding box center [411, 348] width 523 height 41
click at [229, 347] on textarea at bounding box center [411, 348] width 523 height 41
paste textarea "**********"
type textarea "**********"
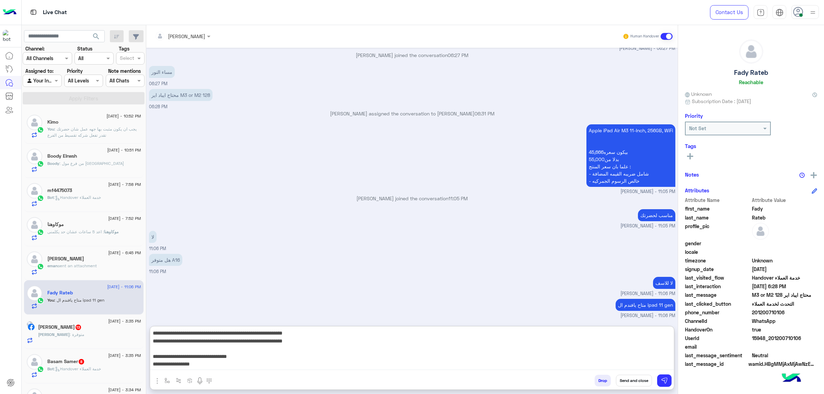
drag, startPoint x: 596, startPoint y: 364, endPoint x: 804, endPoint y: 264, distance: 231.0
click at [804, 265] on mat-drawer-container "[PERSON_NAME] Human Handover [DATE] السلام ليكم 3 12:26 PM وعليكم السلام اهلا ب…" at bounding box center [484, 210] width 677 height 371
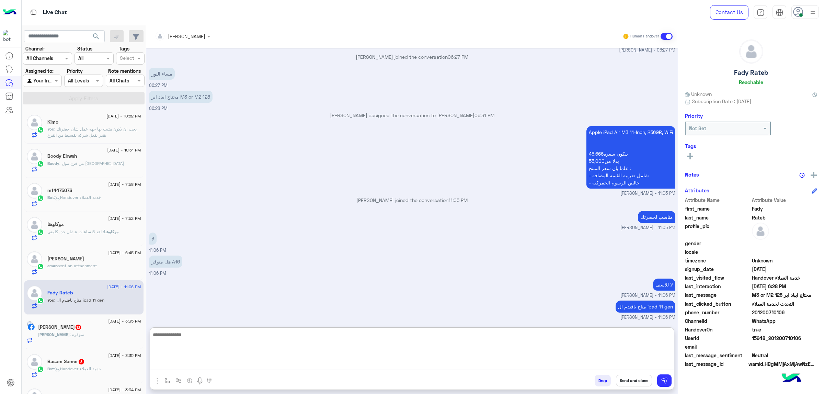
scroll to position [524, 0]
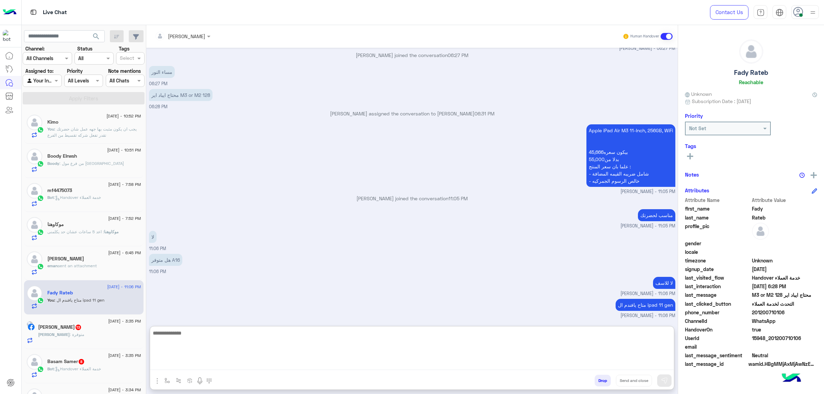
paste textarea "**********"
type textarea "**********"
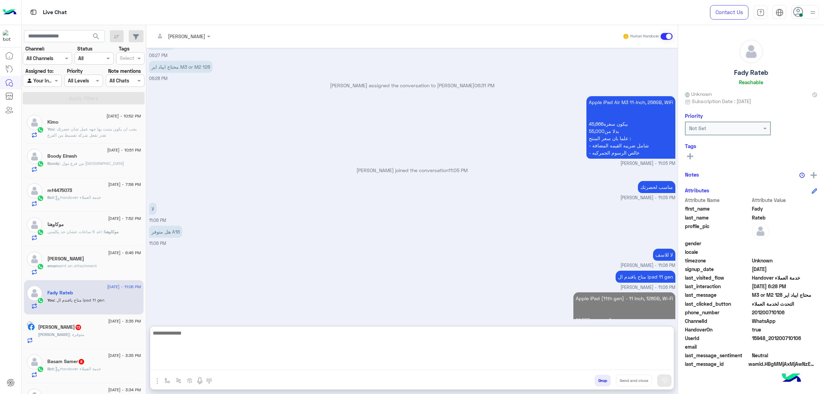
scroll to position [596, 0]
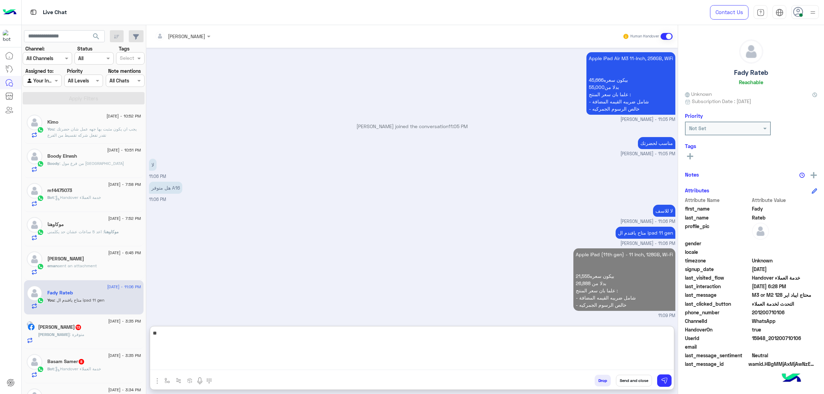
type textarea "*"
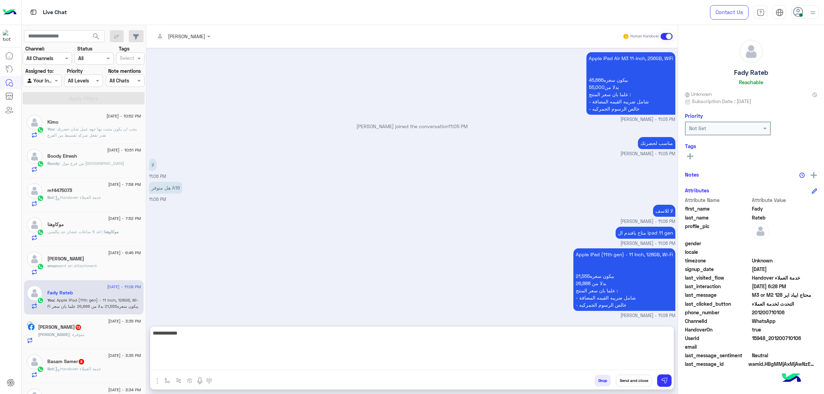
type textarea "**********"
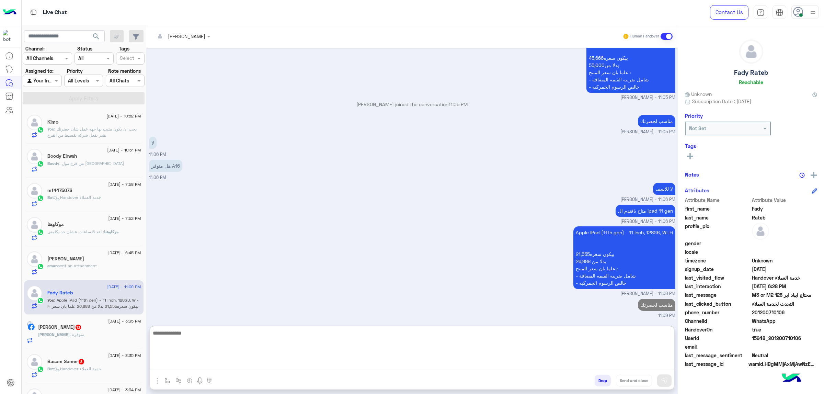
scroll to position [618, 0]
paste textarea "**********"
type textarea "**********"
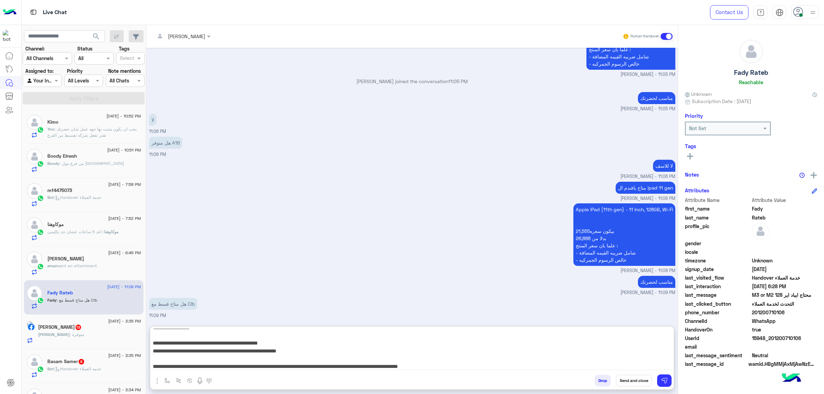
scroll to position [0, 0]
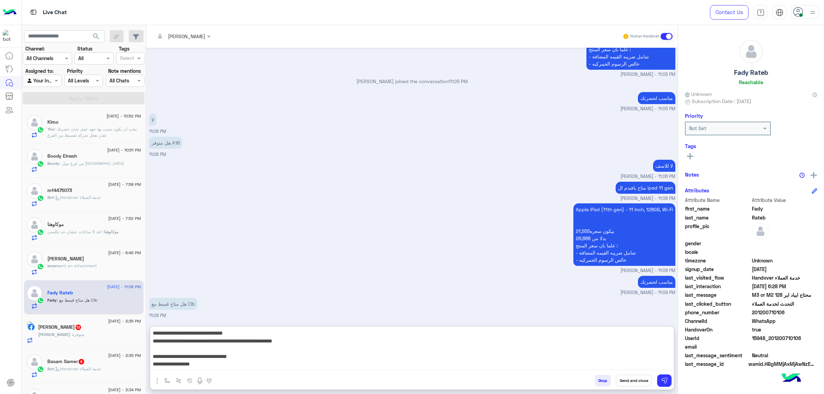
drag, startPoint x: 381, startPoint y: 365, endPoint x: 823, endPoint y: 208, distance: 468.9
click at [823, 208] on mat-drawer-container "[PERSON_NAME] Human Handover [DATE] السلام ليكم 3 12:26 PM وعليكم السلام اهلا ب…" at bounding box center [484, 210] width 677 height 371
type textarea "**********"
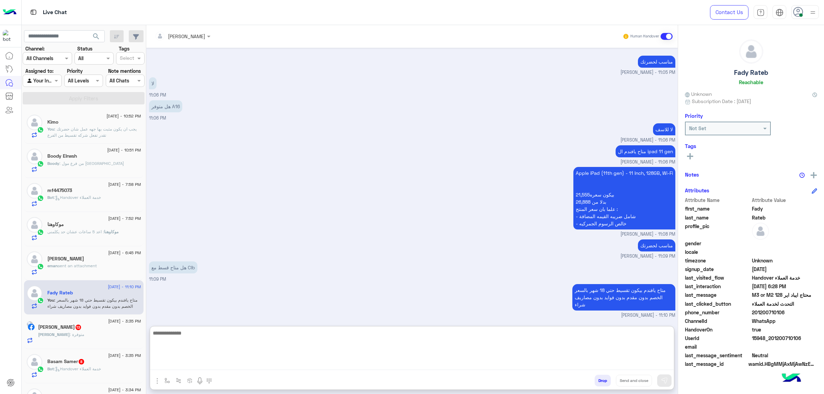
click at [233, 343] on textarea at bounding box center [411, 348] width 523 height 41
type textarea "*"
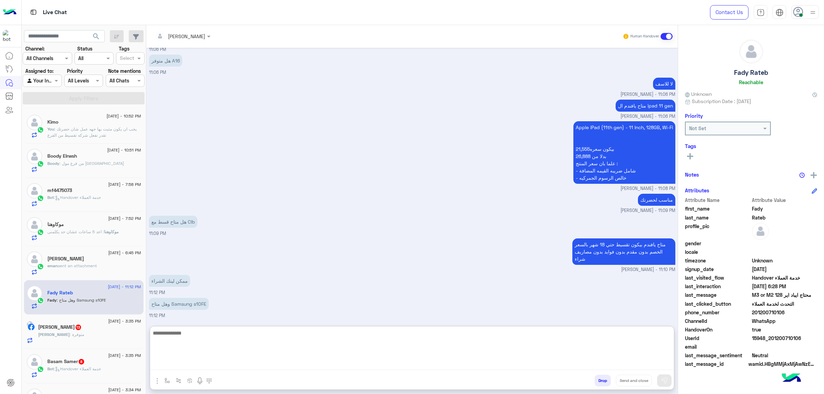
scroll to position [723, 0]
click at [194, 331] on textarea at bounding box center [411, 348] width 523 height 41
click at [209, 345] on textarea at bounding box center [411, 348] width 523 height 41
type textarea "**********"
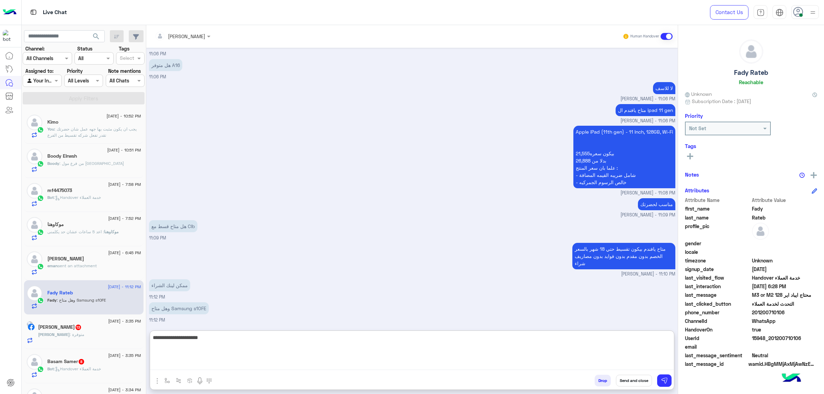
scroll to position [745, 0]
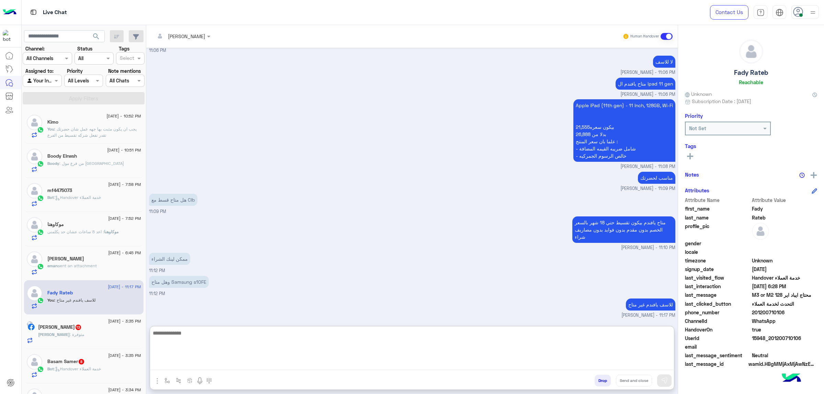
click at [458, 346] on textarea at bounding box center [411, 348] width 523 height 41
type textarea "**********"
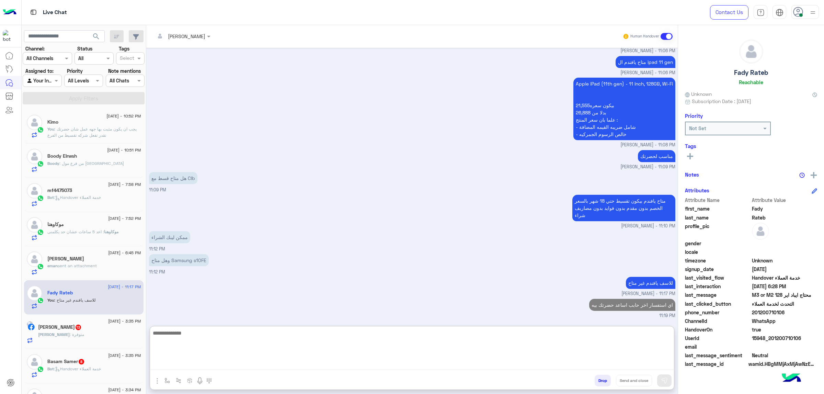
scroll to position [766, 0]
paste textarea "**********"
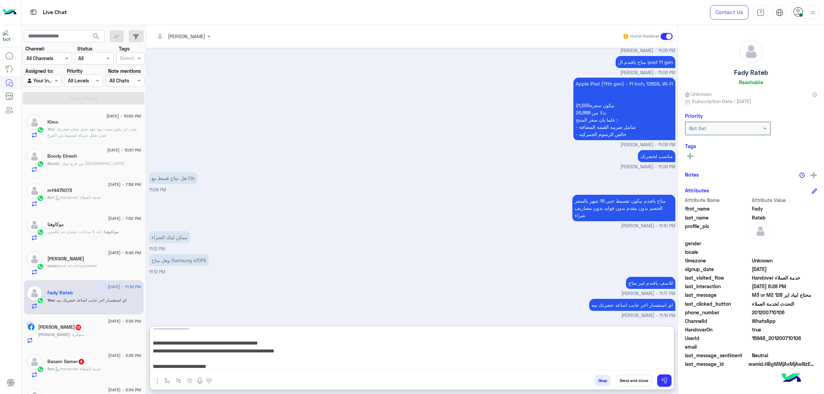
type textarea "**********"
click at [629, 381] on button "Send and close" at bounding box center [634, 380] width 36 height 12
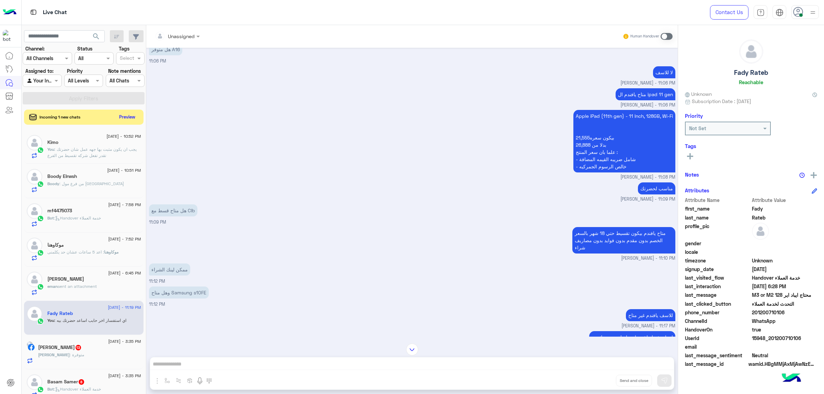
scroll to position [555, 0]
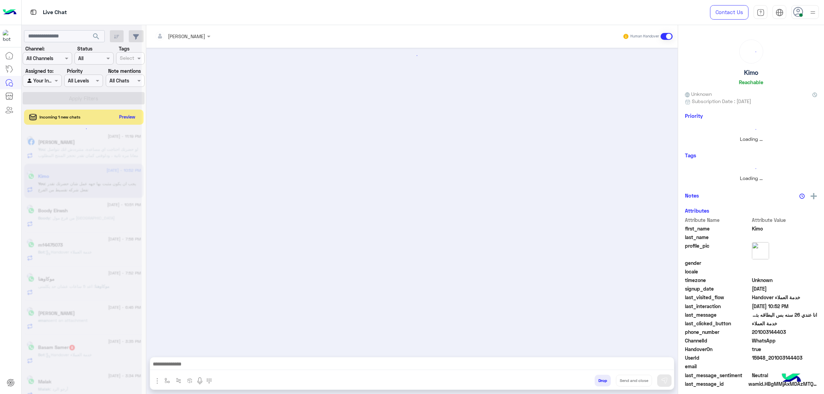
scroll to position [110, 0]
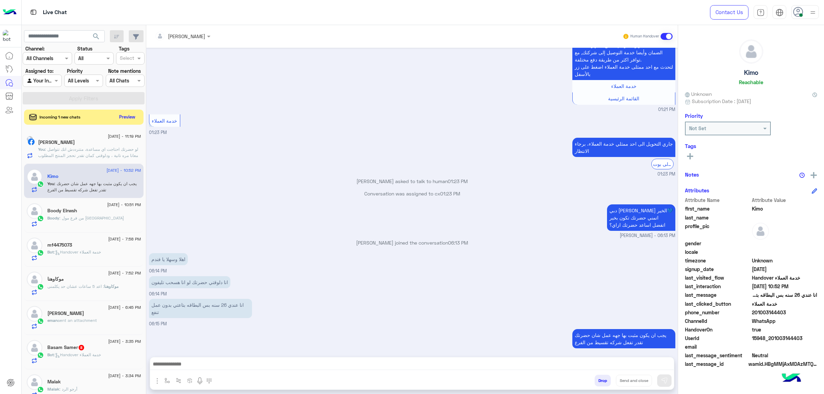
click at [489, 361] on textarea at bounding box center [411, 364] width 523 height 10
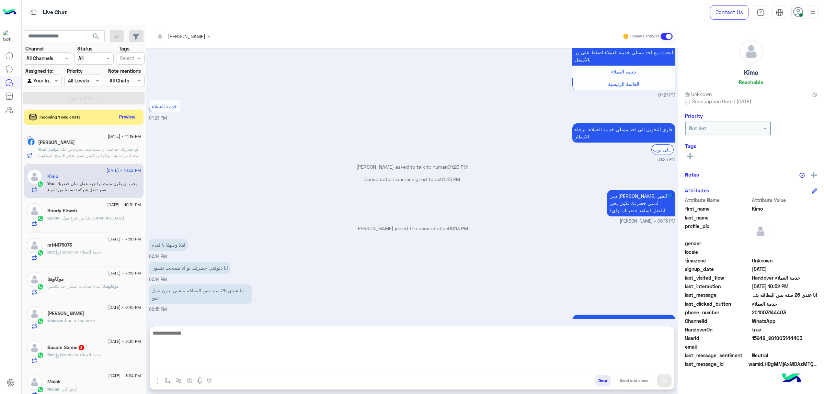
paste textarea "**********"
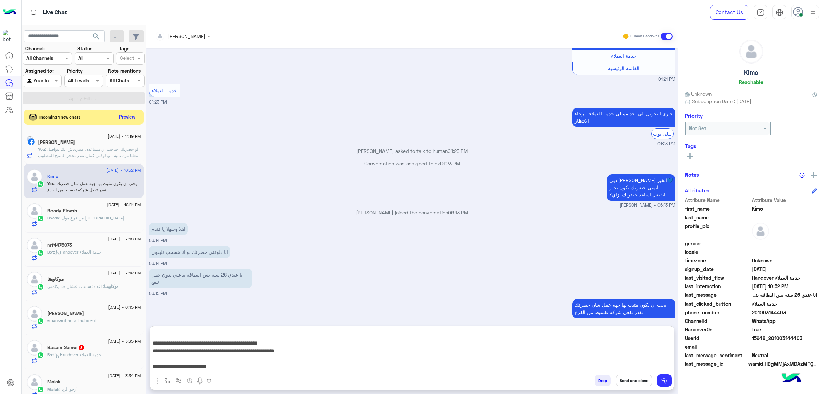
type textarea "**********"
click at [628, 376] on button "Send and close" at bounding box center [634, 380] width 36 height 12
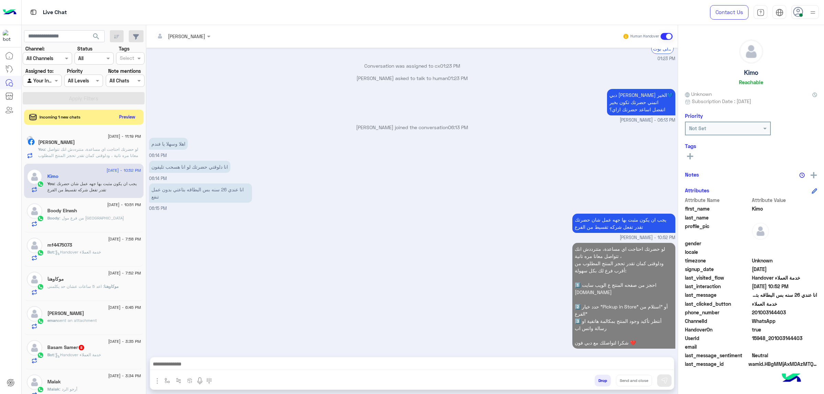
scroll to position [238, 0]
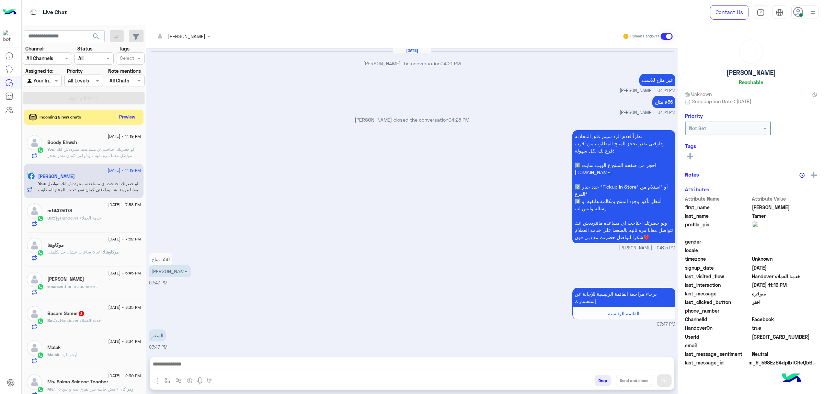
scroll to position [1023, 0]
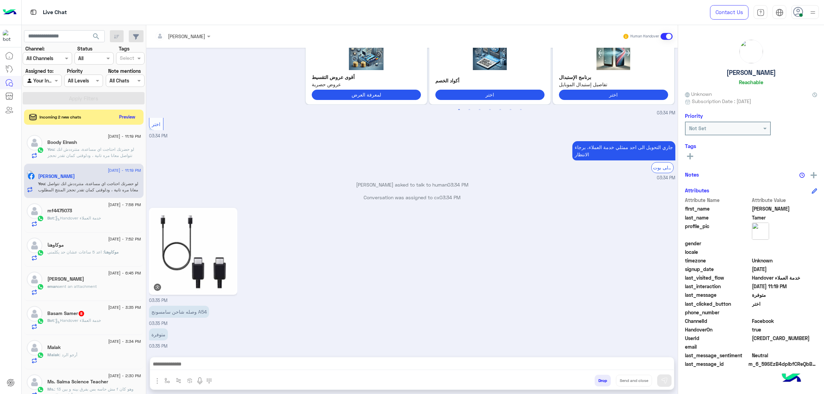
click at [814, 11] on img at bounding box center [812, 12] width 9 height 9
click at [786, 97] on label "Offline" at bounding box center [775, 97] width 75 height 12
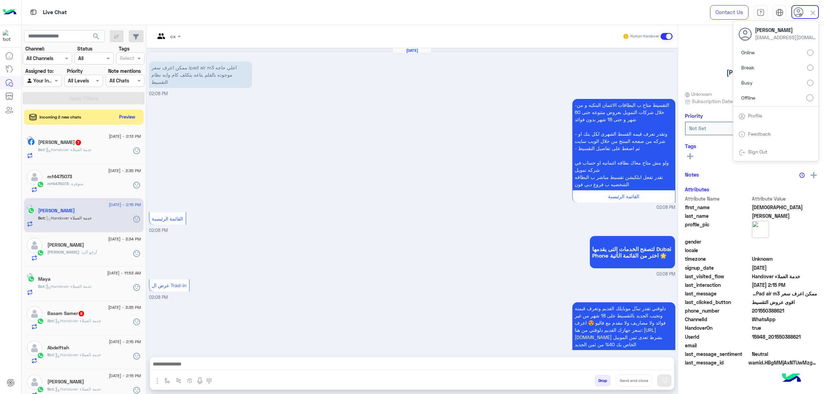
scroll to position [319, 0]
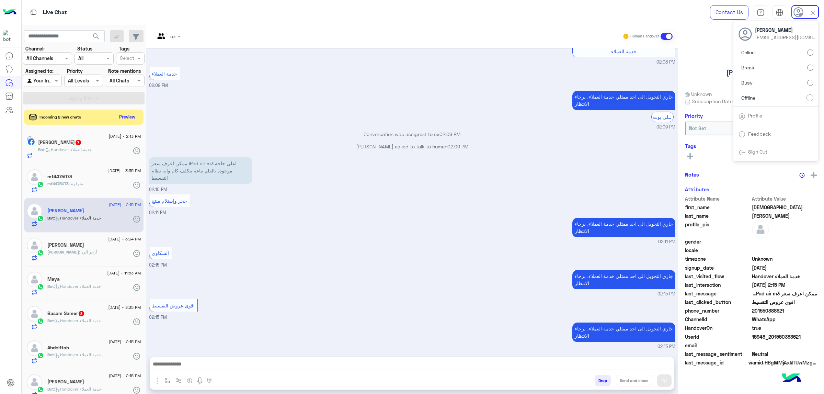
click at [96, 34] on span "search" at bounding box center [96, 36] width 8 height 8
